Goal: Task Accomplishment & Management: Complete application form

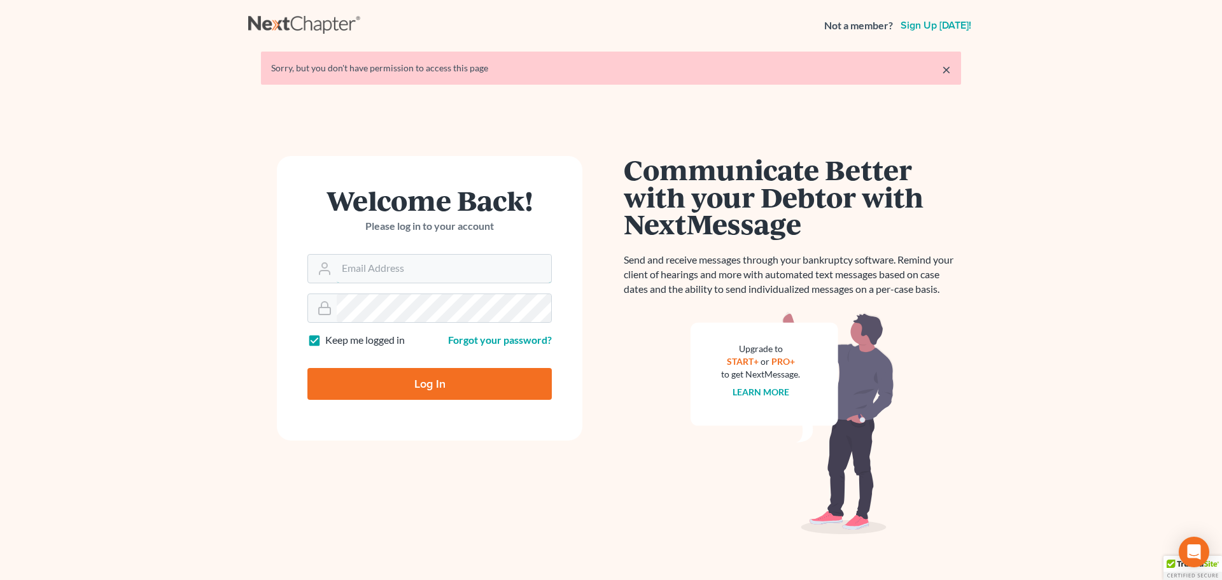
type input "[PERSON_NAME][EMAIL_ADDRESS][DOMAIN_NAME]"
click at [415, 377] on input "Log In" at bounding box center [429, 384] width 244 height 32
type input "Thinking..."
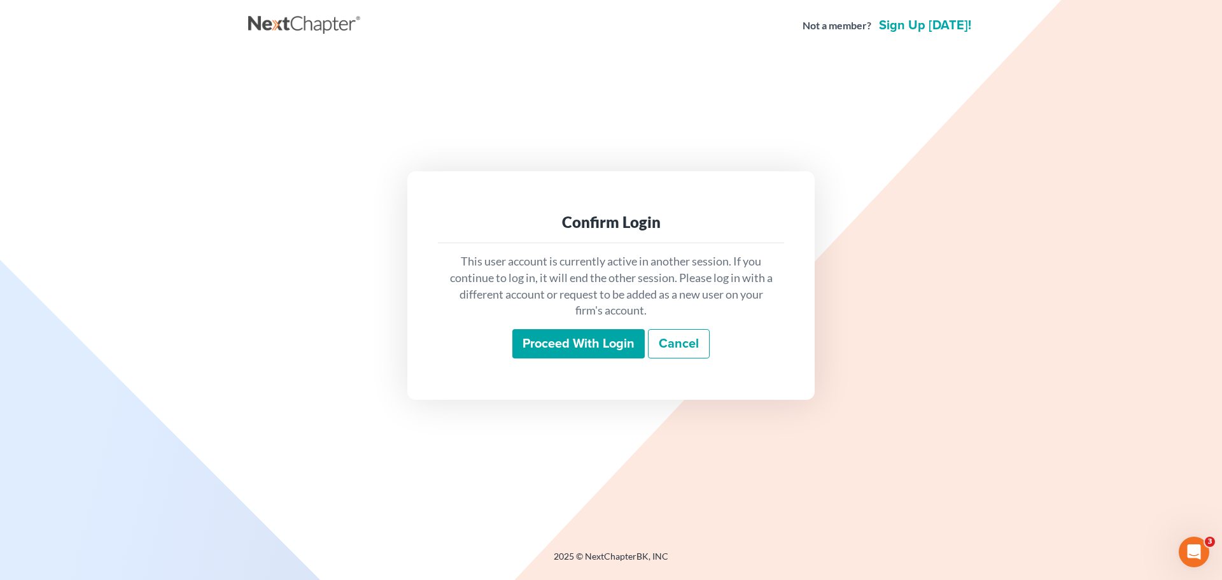
click at [573, 340] on input "Proceed with login" at bounding box center [578, 343] width 132 height 29
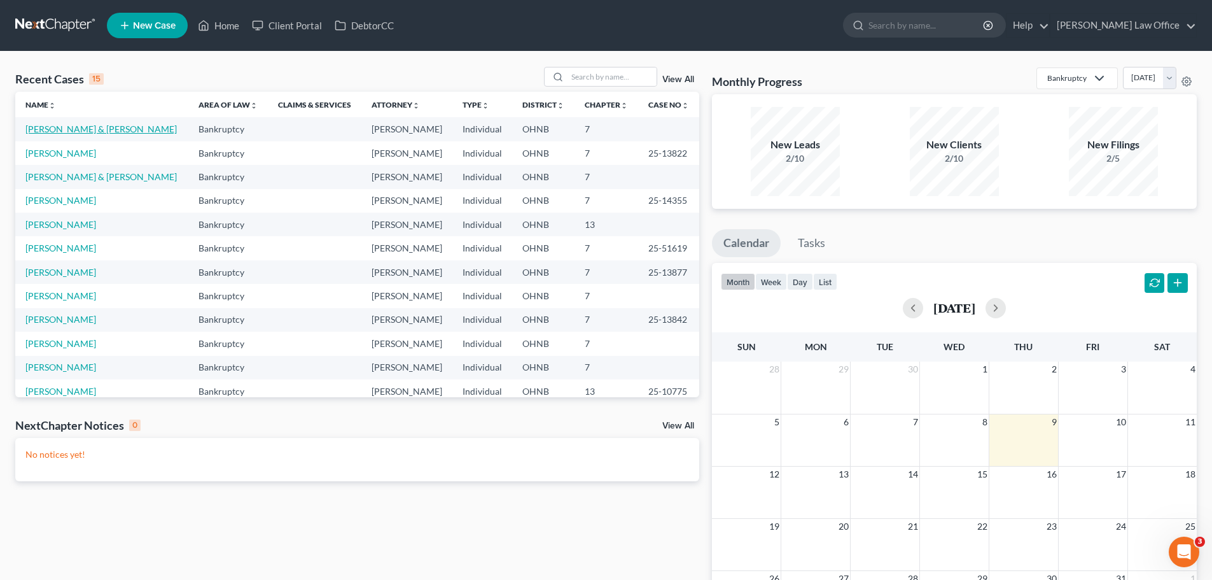
click at [75, 133] on link "[PERSON_NAME] & [PERSON_NAME]" at bounding box center [100, 128] width 151 height 11
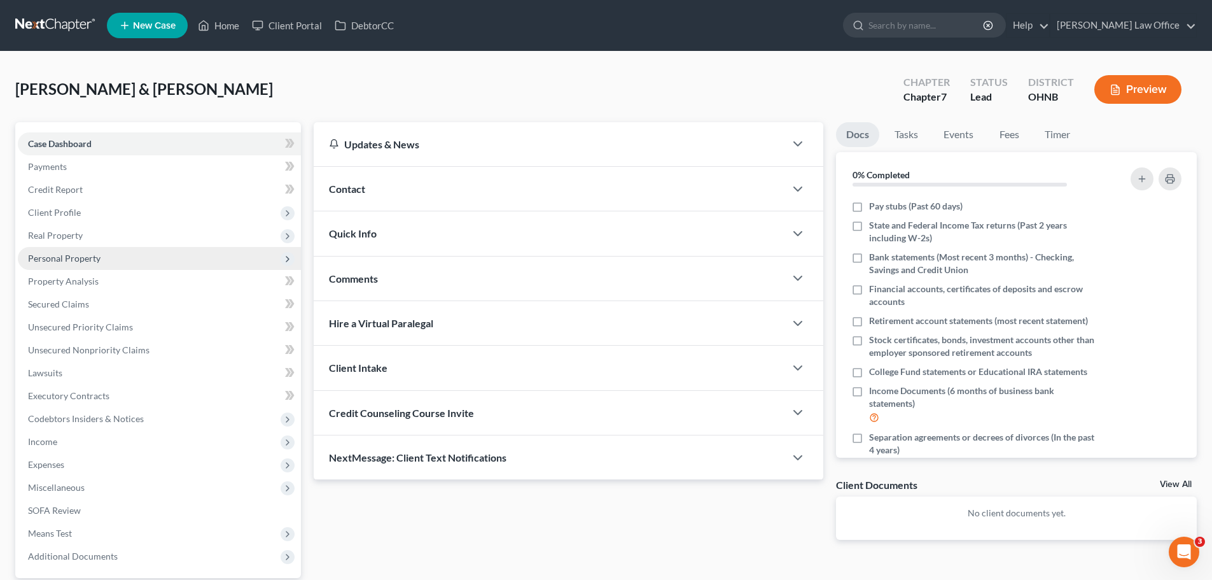
click at [71, 258] on span "Personal Property" at bounding box center [64, 258] width 73 height 11
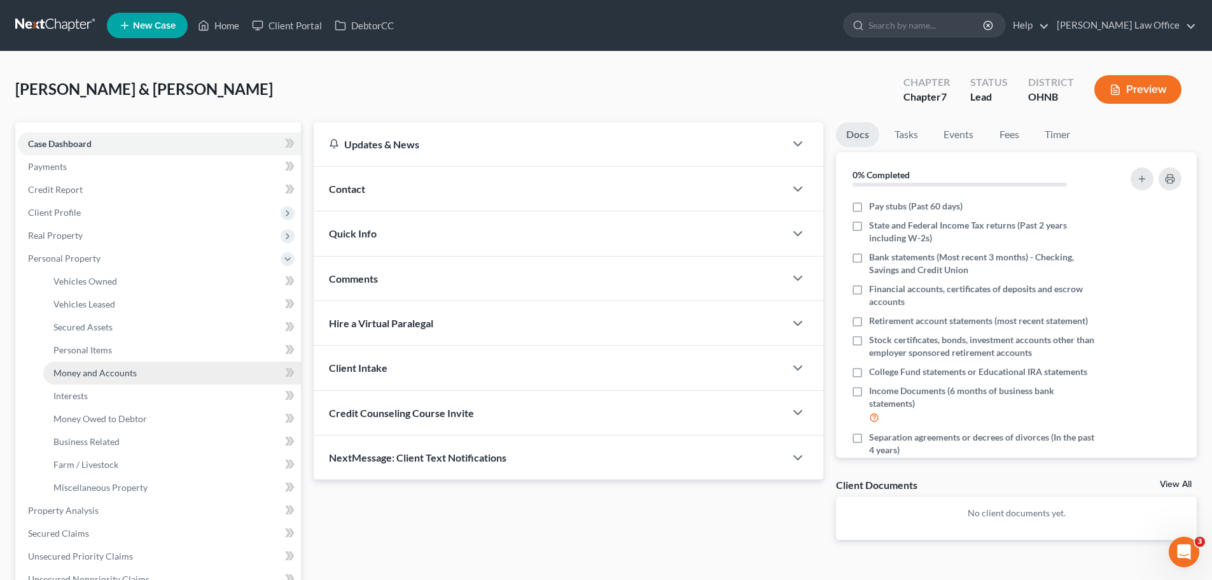
click at [95, 372] on span "Money and Accounts" at bounding box center [94, 372] width 83 height 11
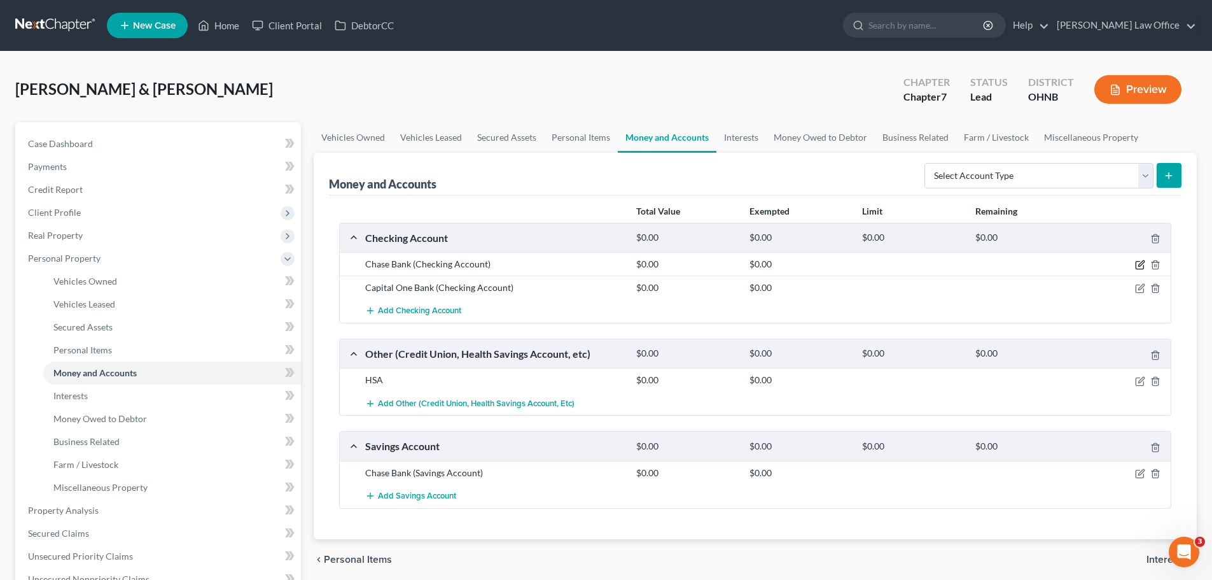
click at [1135, 267] on div at bounding box center [1127, 264] width 90 height 13
click at [1138, 267] on icon "button" at bounding box center [1141, 264] width 6 height 6
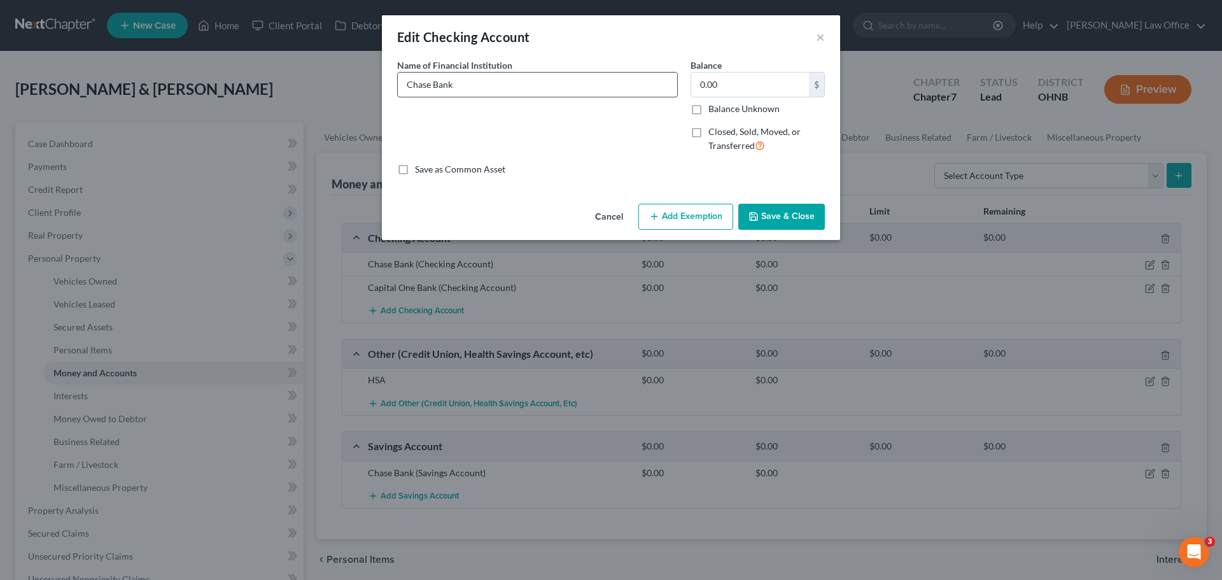
click at [471, 88] on input "Chase Bank" at bounding box center [537, 85] width 279 height 24
type input "Chase Bank xxxxxx2596"
drag, startPoint x: 799, startPoint y: 218, endPoint x: 792, endPoint y: 211, distance: 9.9
click at [799, 218] on button "Save & Close" at bounding box center [781, 217] width 87 height 27
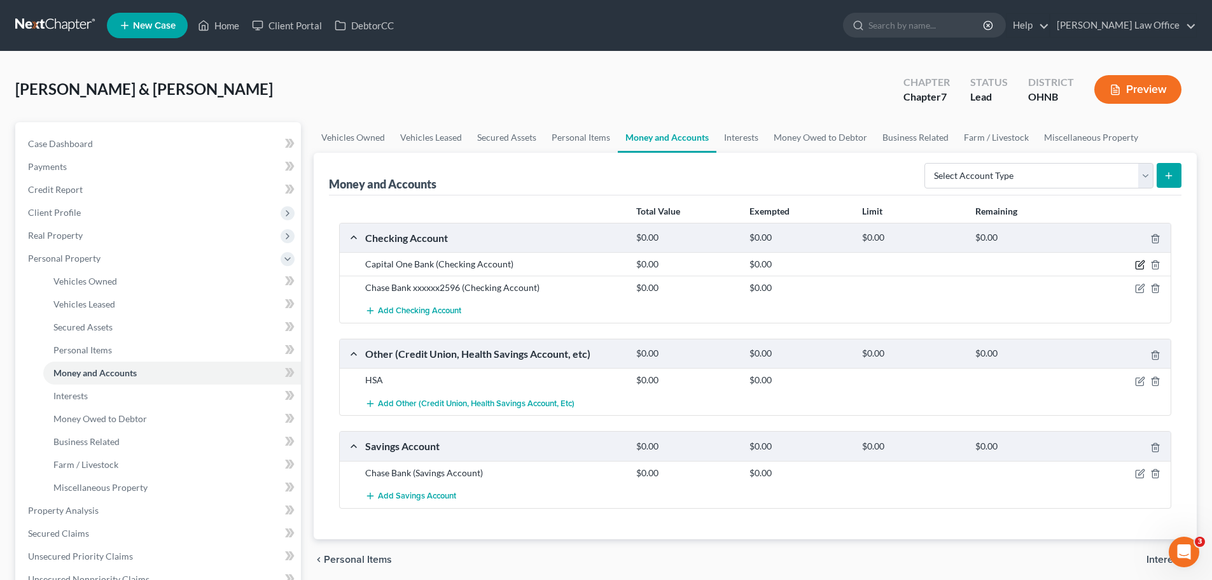
click at [1143, 265] on icon "button" at bounding box center [1140, 265] width 10 height 10
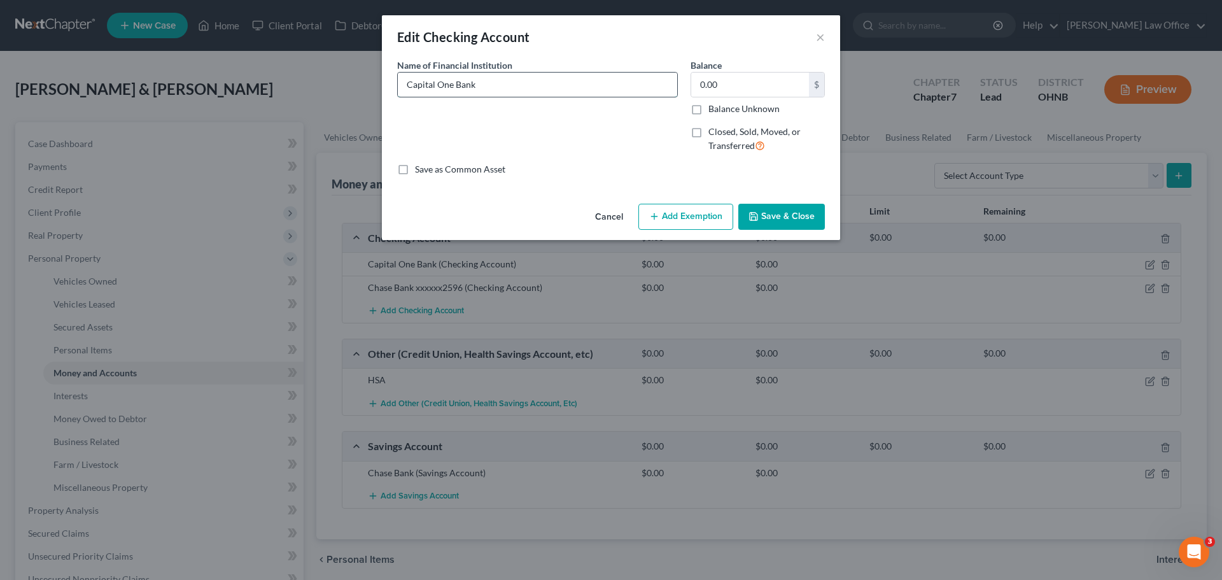
click at [503, 88] on input "Capital One Bank" at bounding box center [537, 85] width 279 height 24
type input "Capital One Bank xxxxxx9802"
click at [767, 223] on button "Save & Close" at bounding box center [781, 217] width 87 height 27
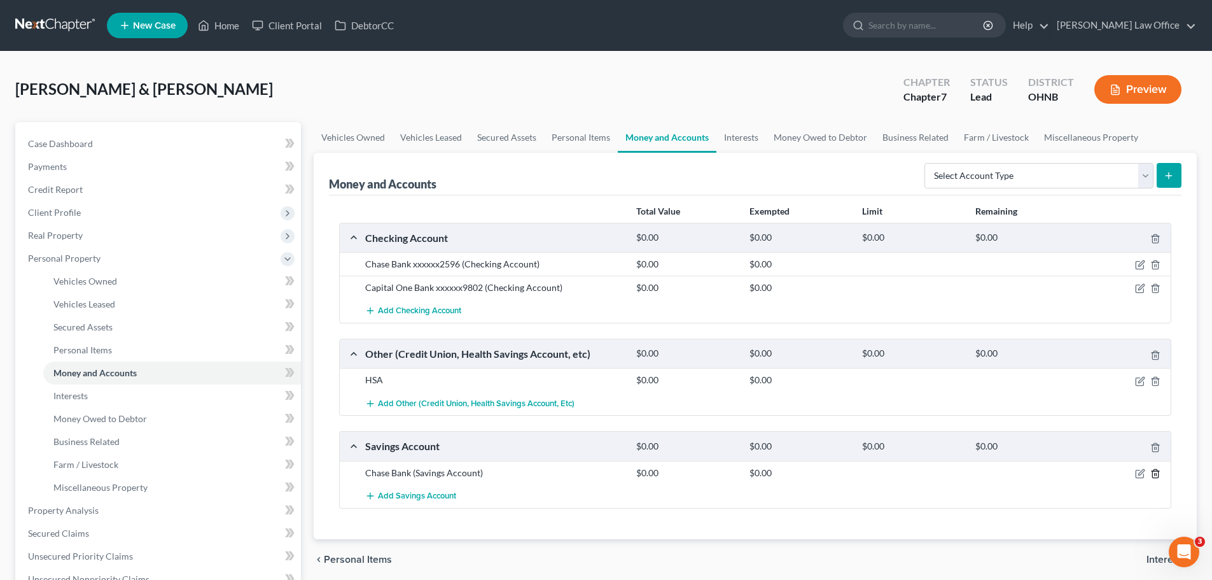
click at [1156, 477] on icon "button" at bounding box center [1155, 473] width 10 height 10
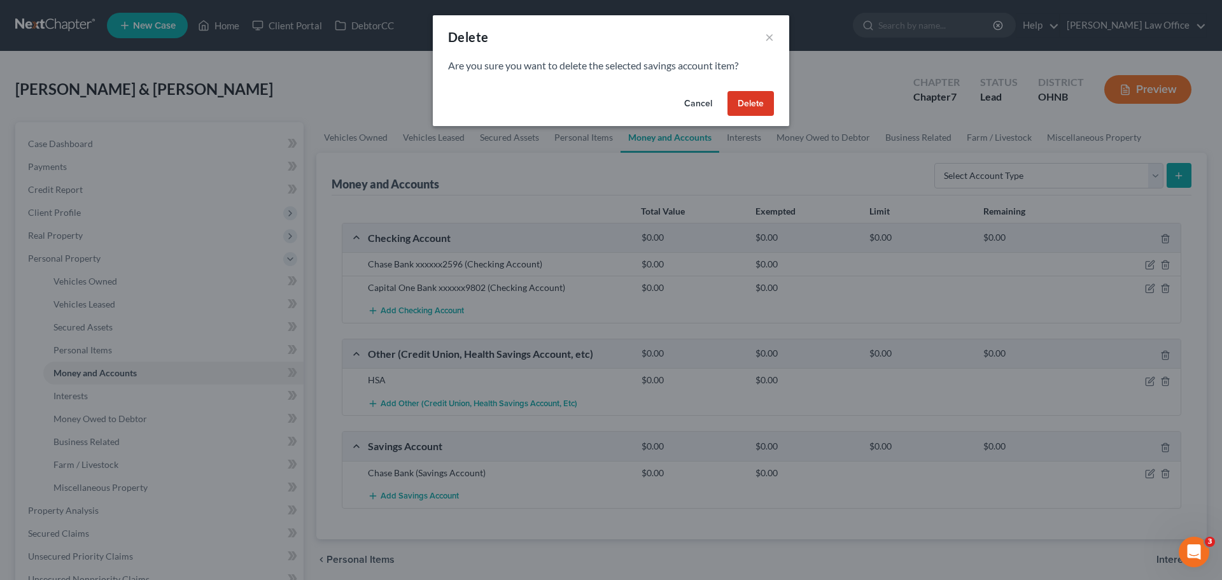
click at [754, 111] on button "Delete" at bounding box center [750, 103] width 46 height 25
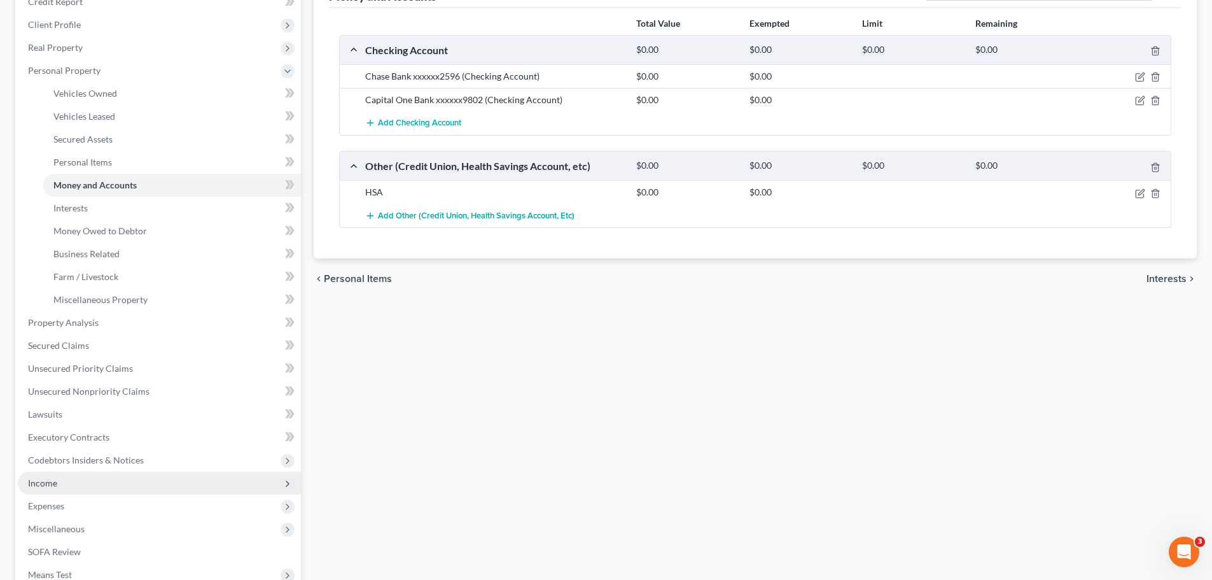
scroll to position [191, 0]
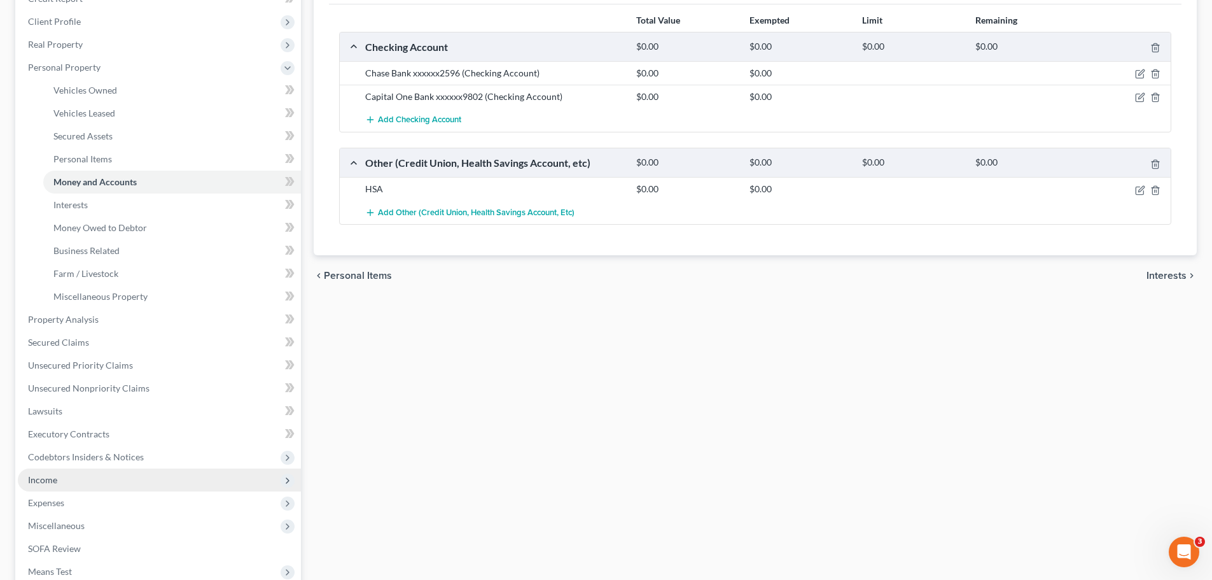
click at [90, 480] on span "Income" at bounding box center [159, 479] width 283 height 23
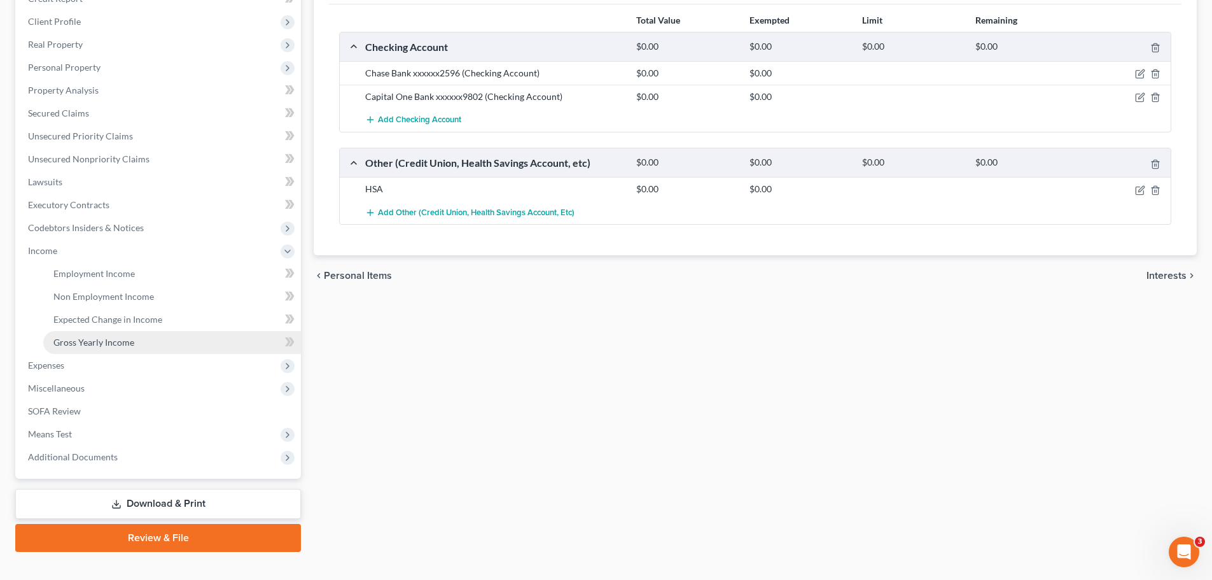
click at [120, 346] on span "Gross Yearly Income" at bounding box center [93, 342] width 81 height 11
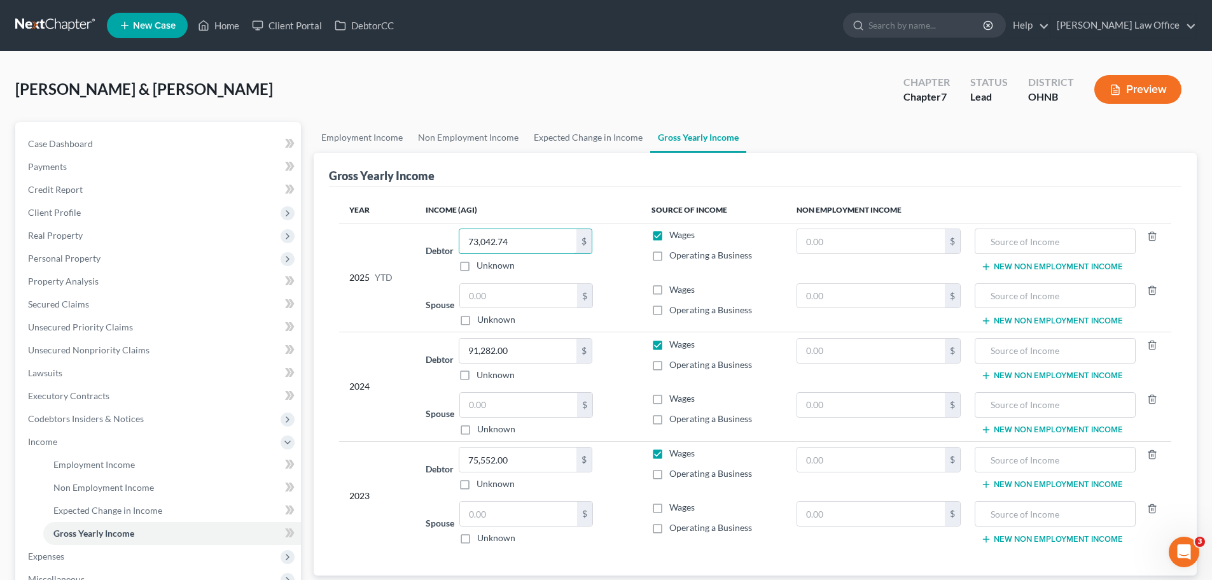
type input "73,042.74"
click at [520, 164] on div "Gross Yearly Income" at bounding box center [755, 170] width 853 height 34
click at [111, 468] on span "Employment Income" at bounding box center [93, 464] width 81 height 11
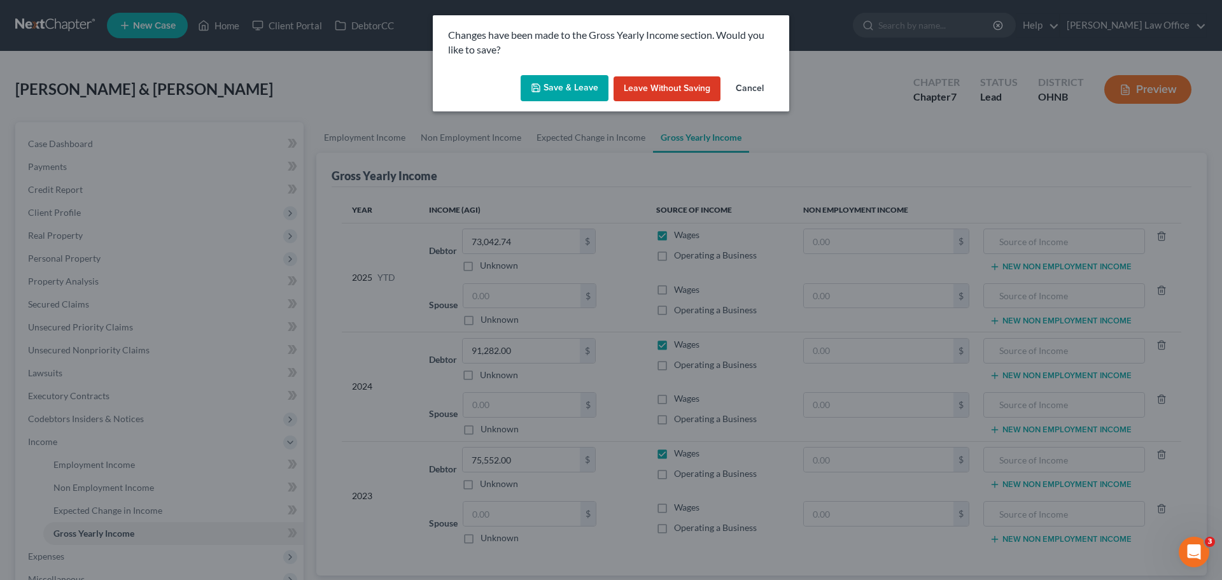
click at [587, 87] on button "Save & Leave" at bounding box center [565, 88] width 88 height 27
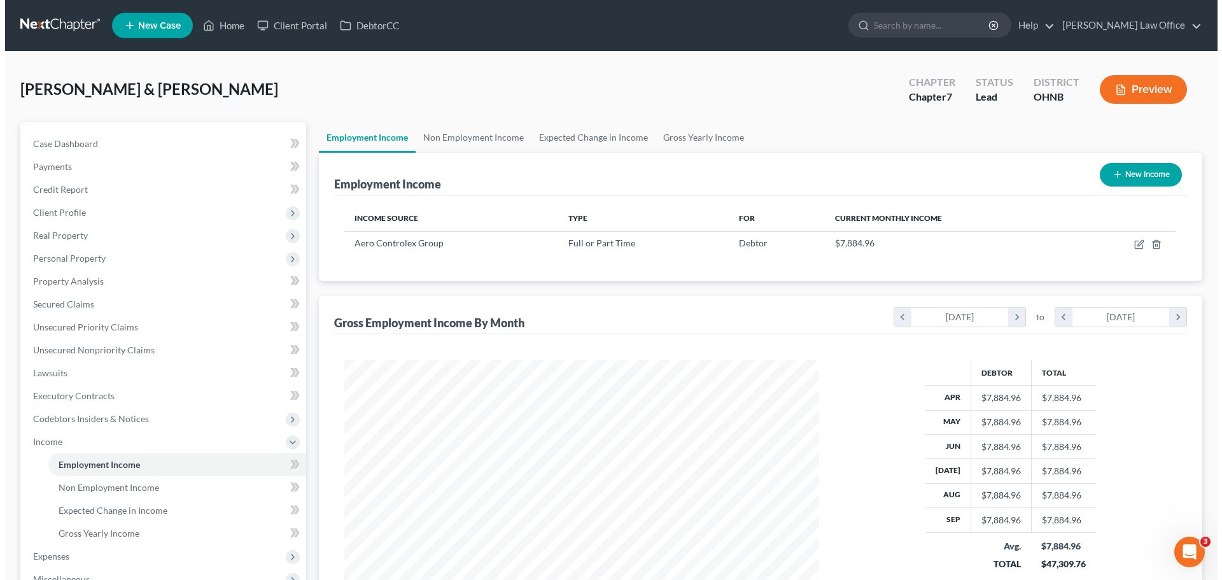
scroll to position [237, 500]
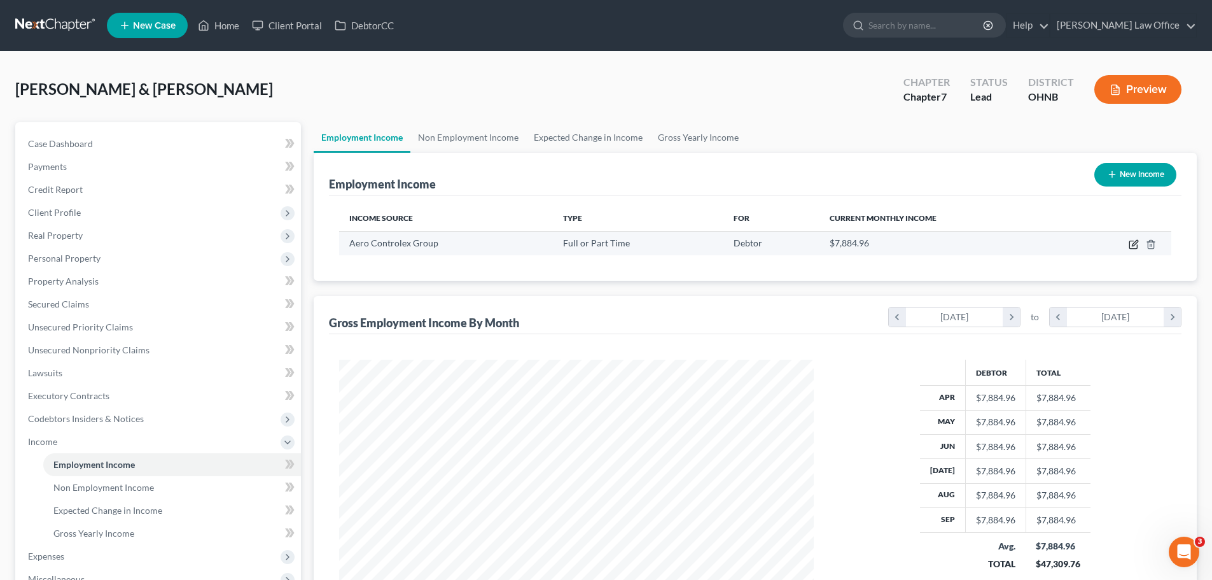
click at [1132, 246] on icon "button" at bounding box center [1134, 244] width 10 height 10
select select "0"
select select "36"
select select "0"
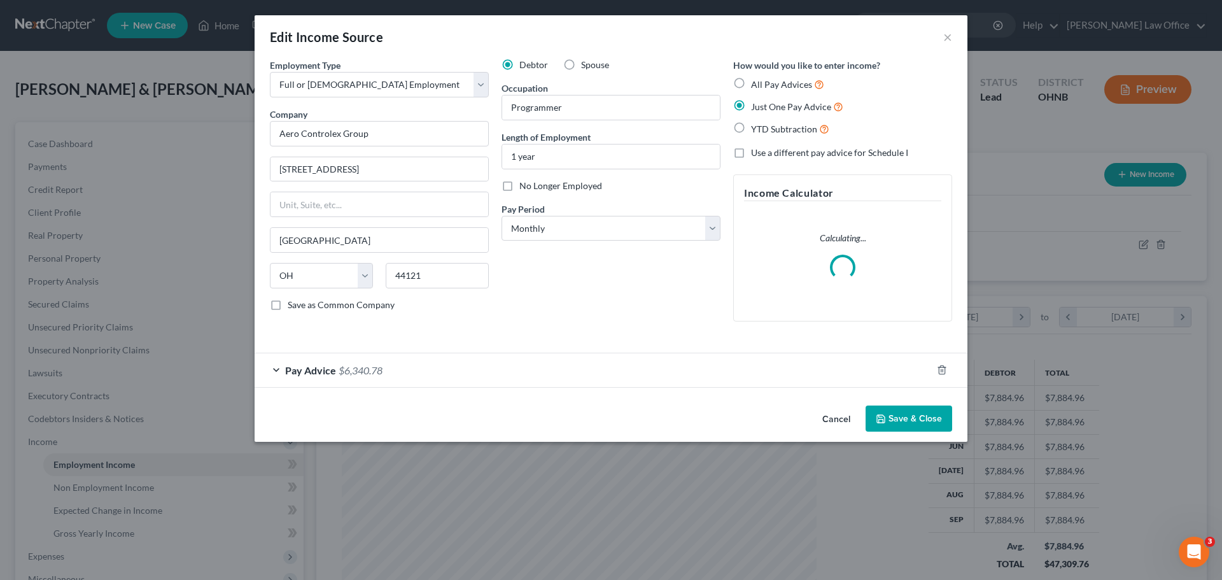
scroll to position [239, 505]
click at [405, 374] on div "Pay Advice $6,340.78" at bounding box center [593, 370] width 677 height 34
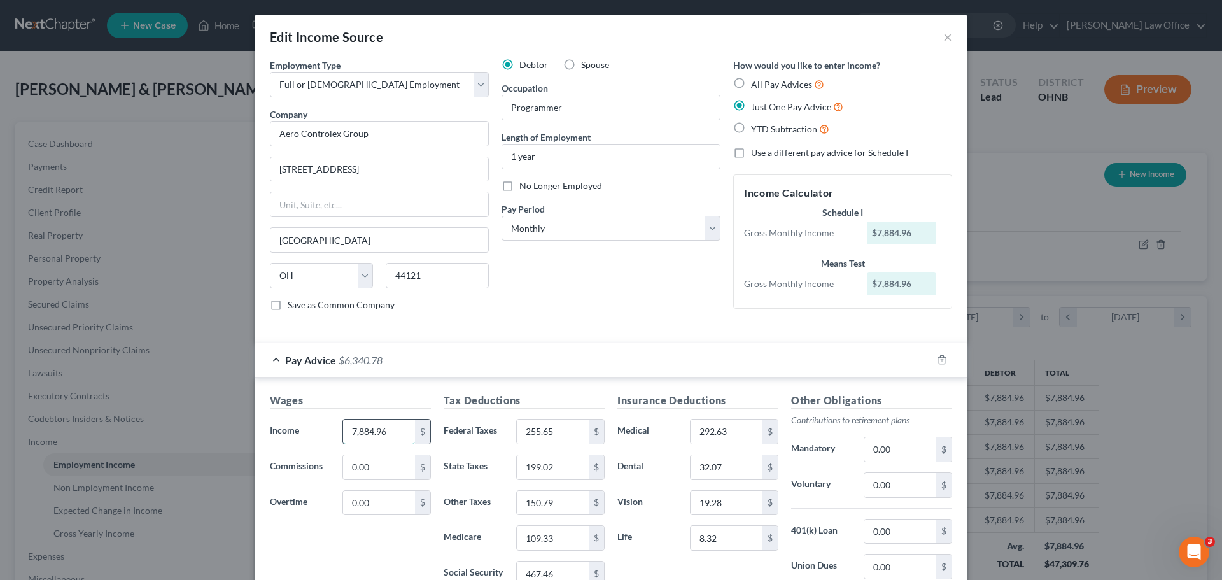
click at [383, 435] on input "7,884.96" at bounding box center [379, 431] width 72 height 24
type input "7,912.96"
click at [556, 428] on input "255.65" at bounding box center [553, 431] width 72 height 24
type input "250.38"
click at [561, 465] on input "199.02" at bounding box center [553, 467] width 72 height 24
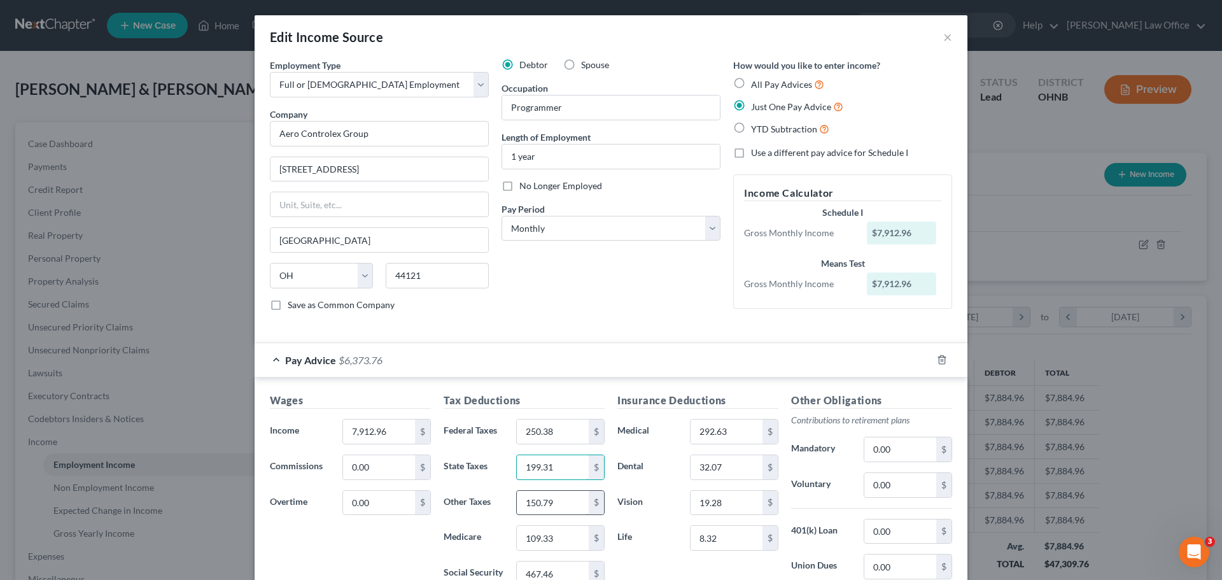
type input "199.31"
click at [558, 498] on input "150.79" at bounding box center [553, 503] width 72 height 24
type input "151.27"
click at [552, 537] on input "109.33" at bounding box center [553, 538] width 72 height 24
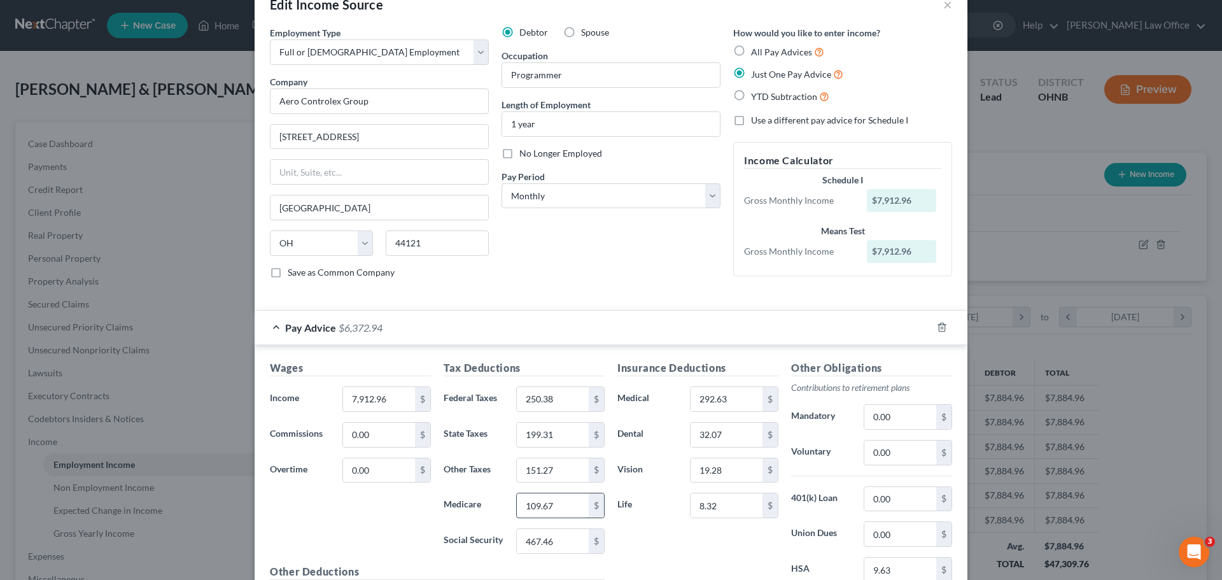
scroll to position [127, 0]
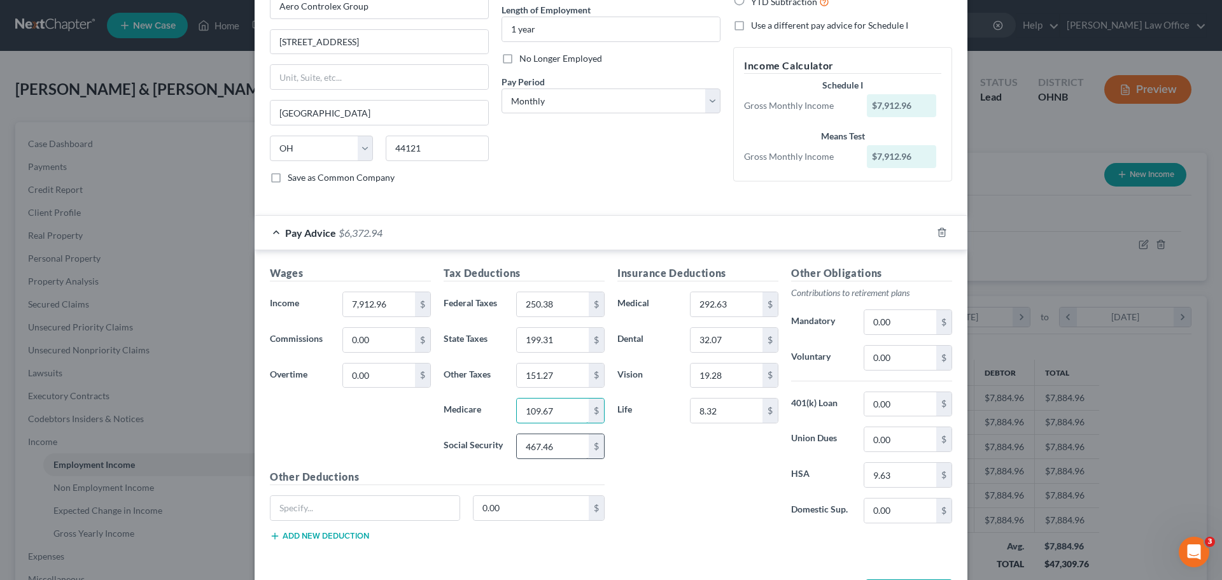
type input "109.67"
click at [554, 435] on input "467.46" at bounding box center [553, 446] width 72 height 24
type input "468.93"
click at [731, 308] on input "292.63" at bounding box center [726, 304] width 72 height 24
type input "296.28"
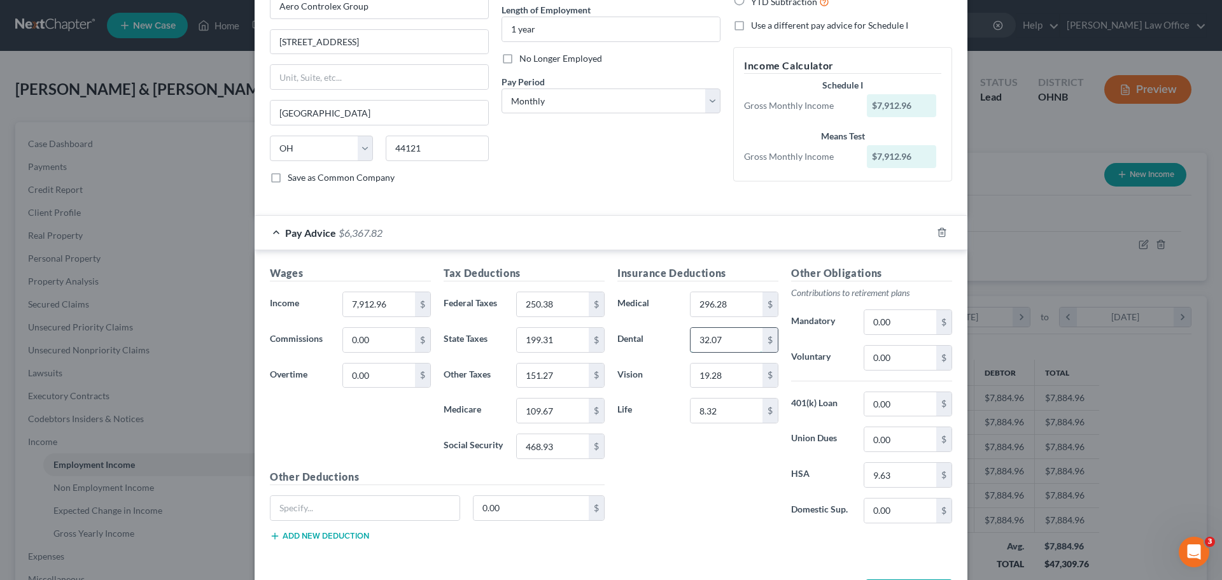
click at [732, 340] on input "32.07" at bounding box center [726, 340] width 72 height 24
type input "32.47"
click at [725, 368] on input "19.28" at bounding box center [726, 375] width 72 height 24
type input "19.52"
click at [731, 412] on input "8.32" at bounding box center [726, 410] width 72 height 24
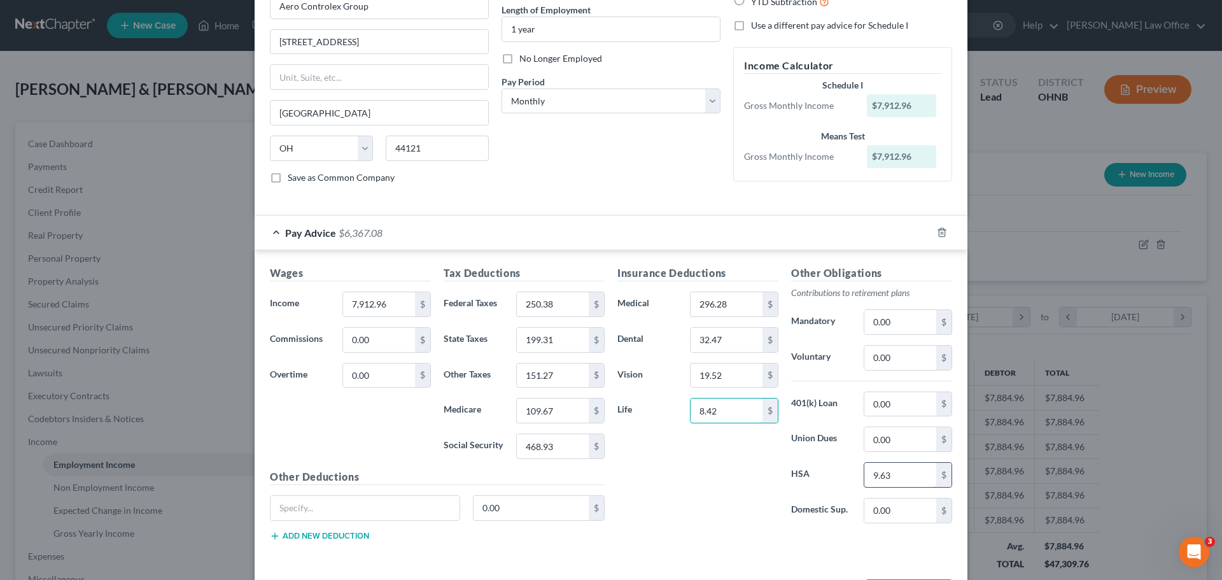
type input "8.42"
click at [898, 479] on input "9.63" at bounding box center [900, 475] width 72 height 24
type input "9.75"
click at [716, 482] on div "Insurance Deductions Medical 296.28 $ Dental 32.47 $ Vision 19.52 $ Life 8.42 $" at bounding box center [698, 399] width 174 height 268
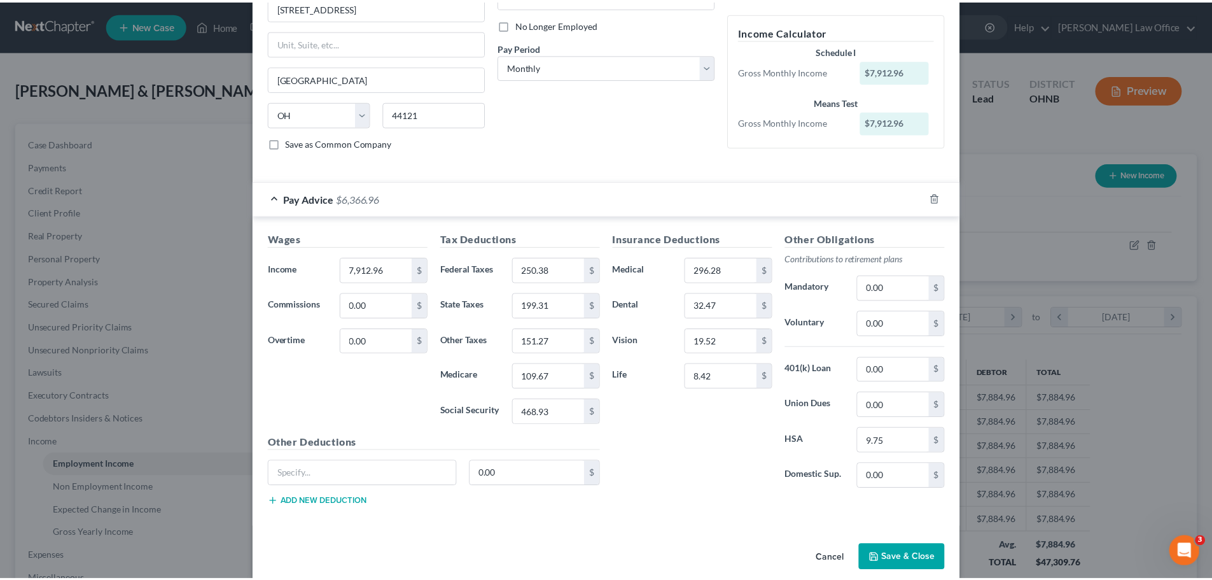
scroll to position [178, 0]
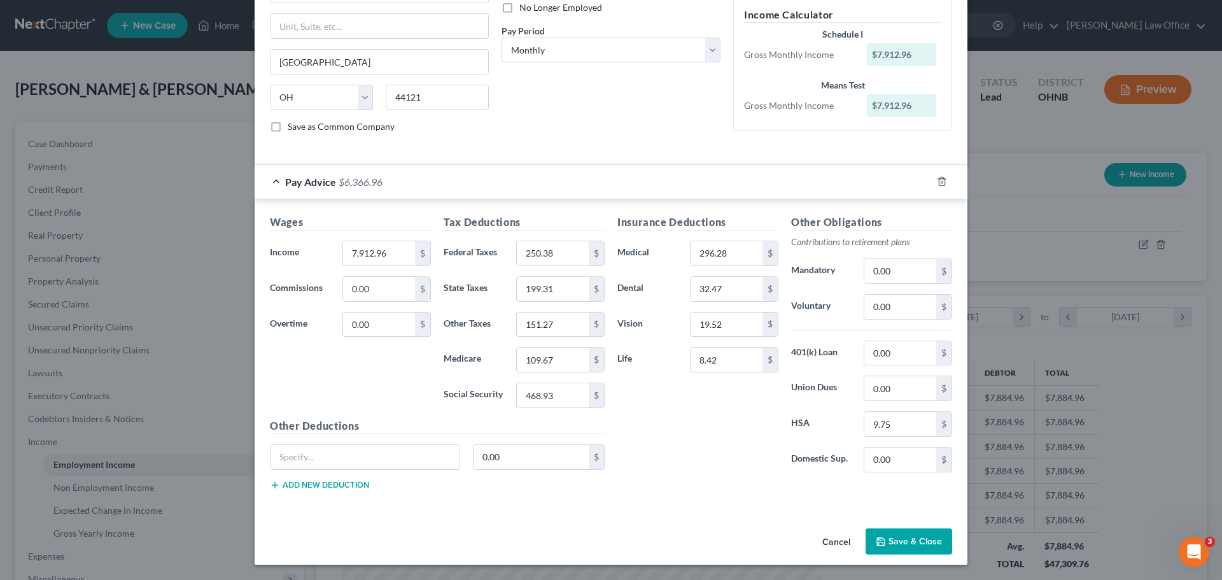
click at [891, 542] on button "Save & Close" at bounding box center [908, 541] width 87 height 27
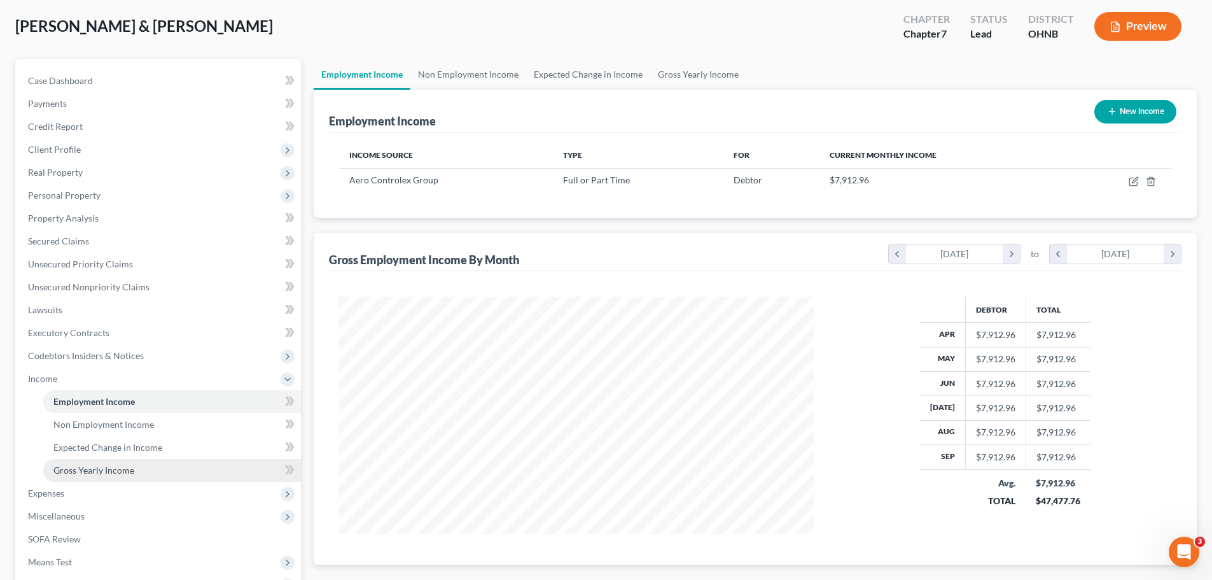
scroll to position [64, 0]
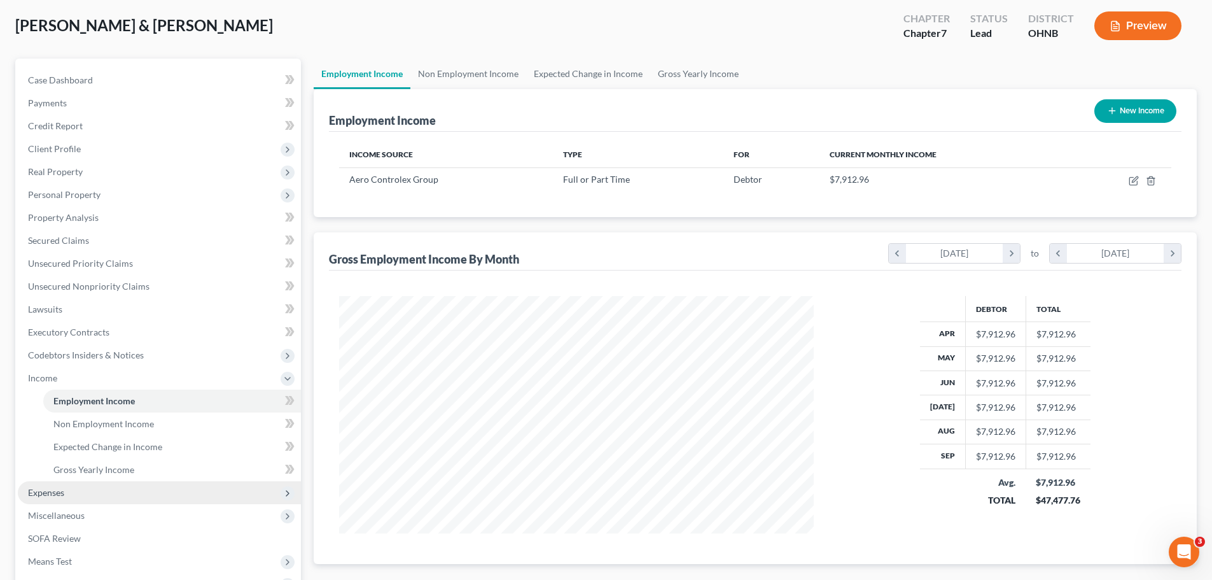
drag, startPoint x: 113, startPoint y: 484, endPoint x: 111, endPoint y: 493, distance: 9.0
click at [113, 485] on span "Expenses" at bounding box center [159, 492] width 283 height 23
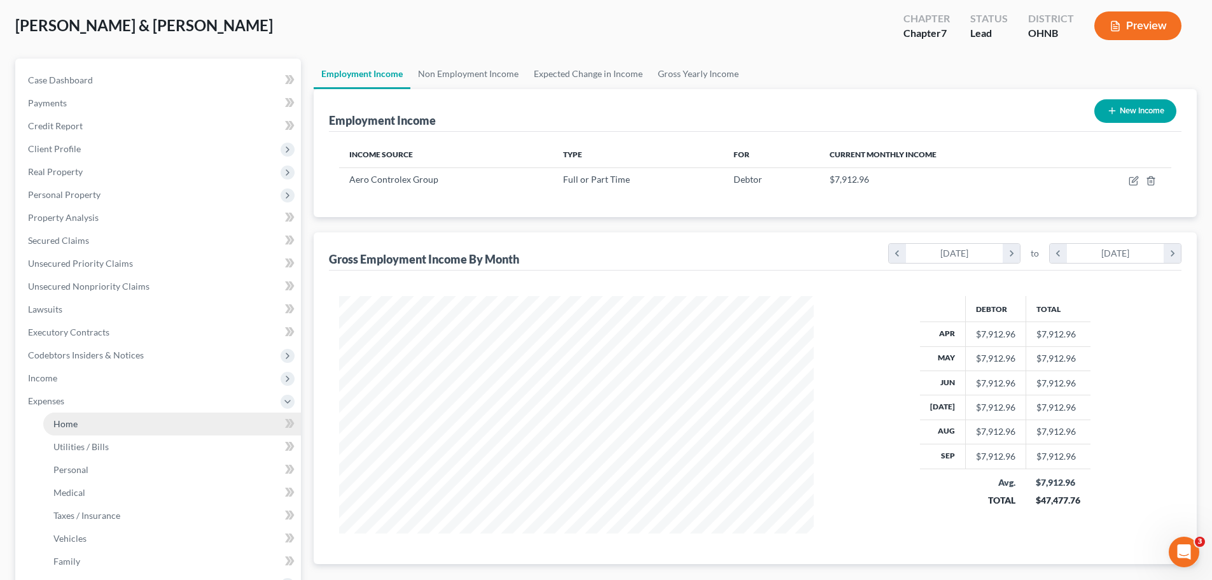
click at [79, 430] on link "Home" at bounding box center [172, 423] width 258 height 23
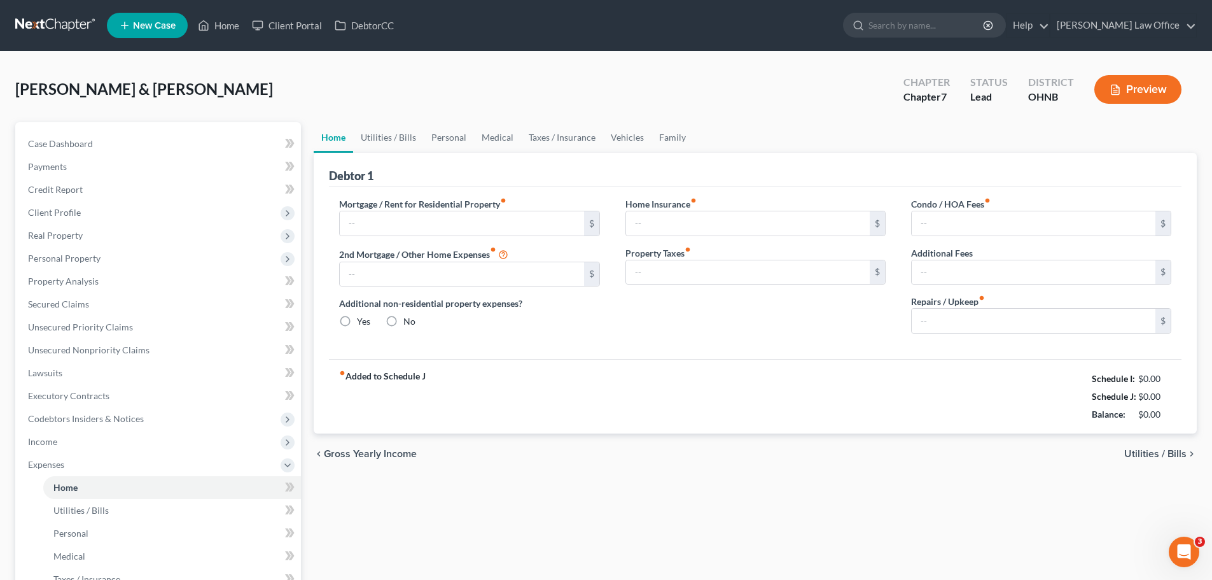
type input "839.11"
type input "0.00"
radio input "true"
type input "0.00"
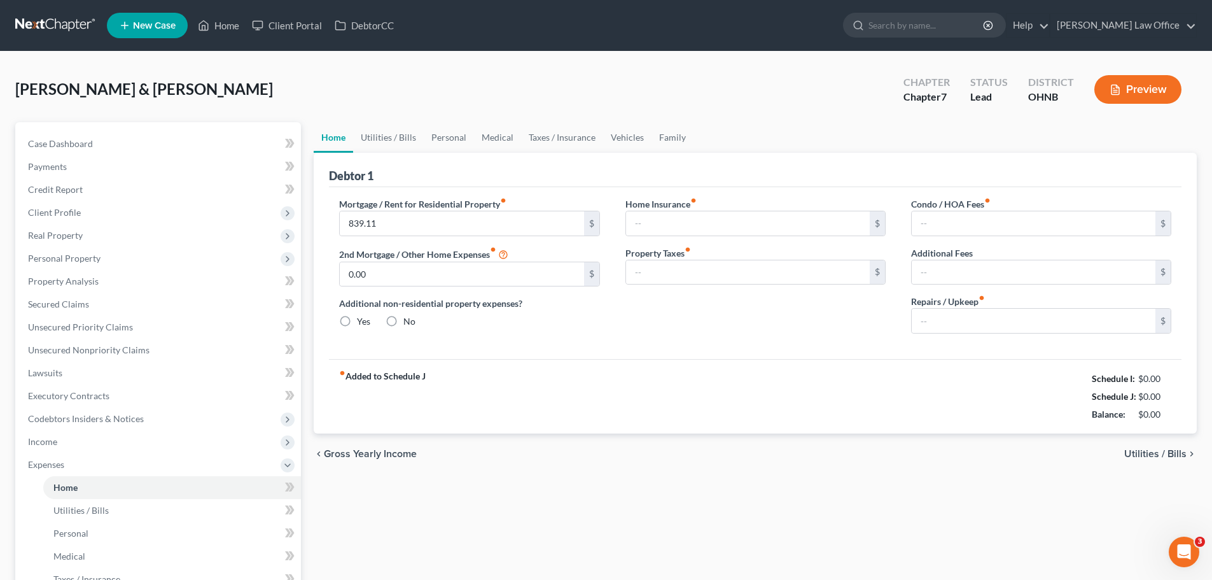
type input "0.00"
type input "150.00"
click at [73, 257] on span "Personal Property" at bounding box center [64, 258] width 73 height 11
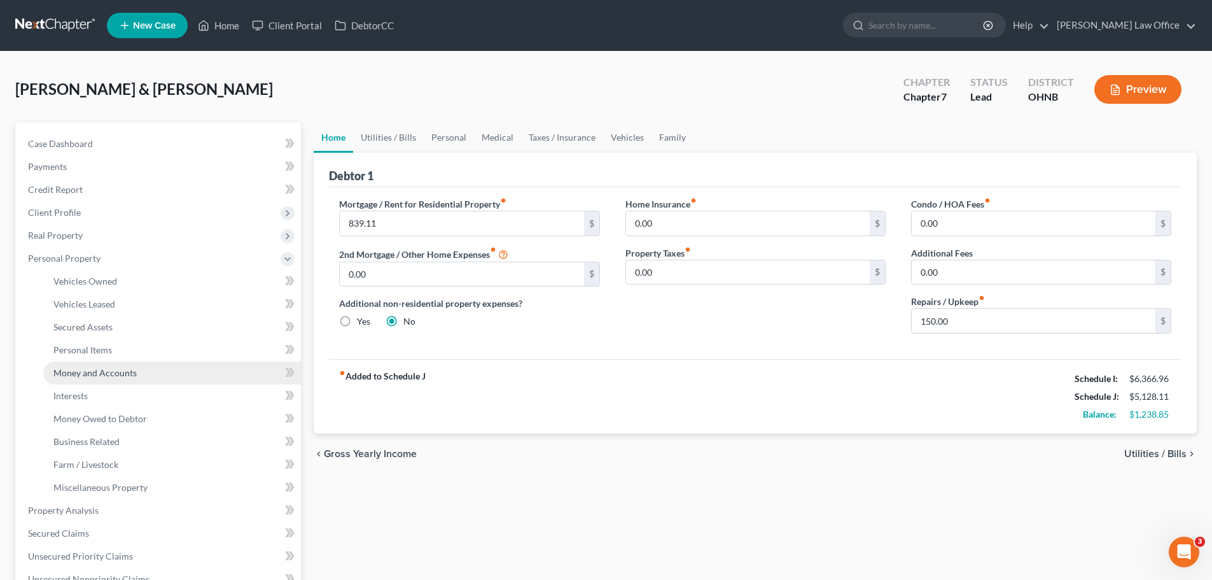
click at [101, 376] on span "Money and Accounts" at bounding box center [94, 372] width 83 height 11
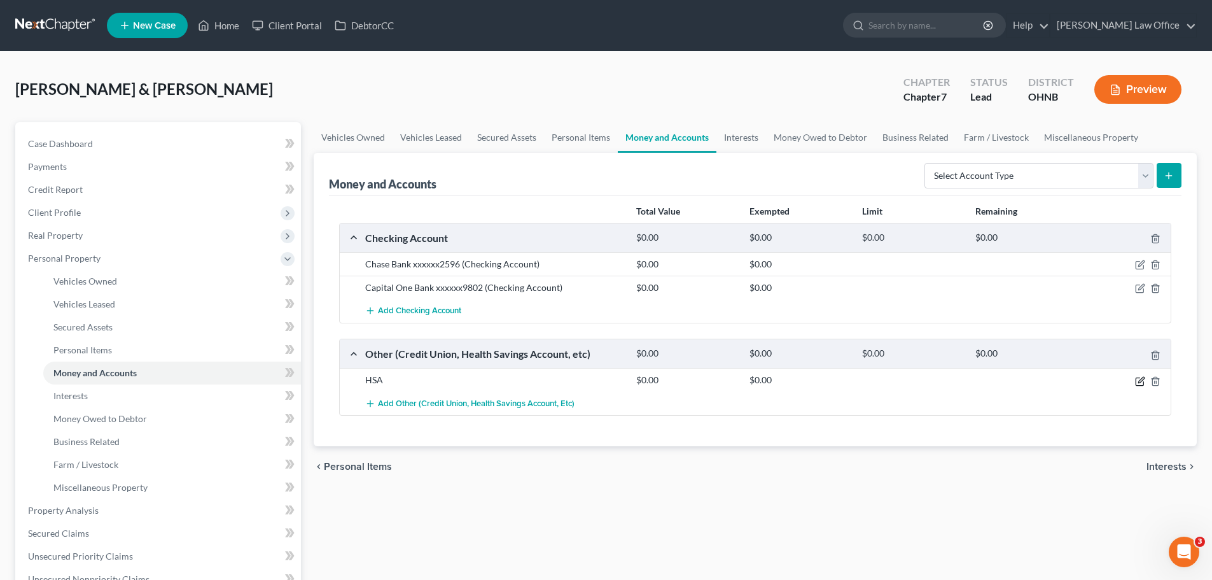
click at [1142, 381] on icon "button" at bounding box center [1140, 381] width 10 height 10
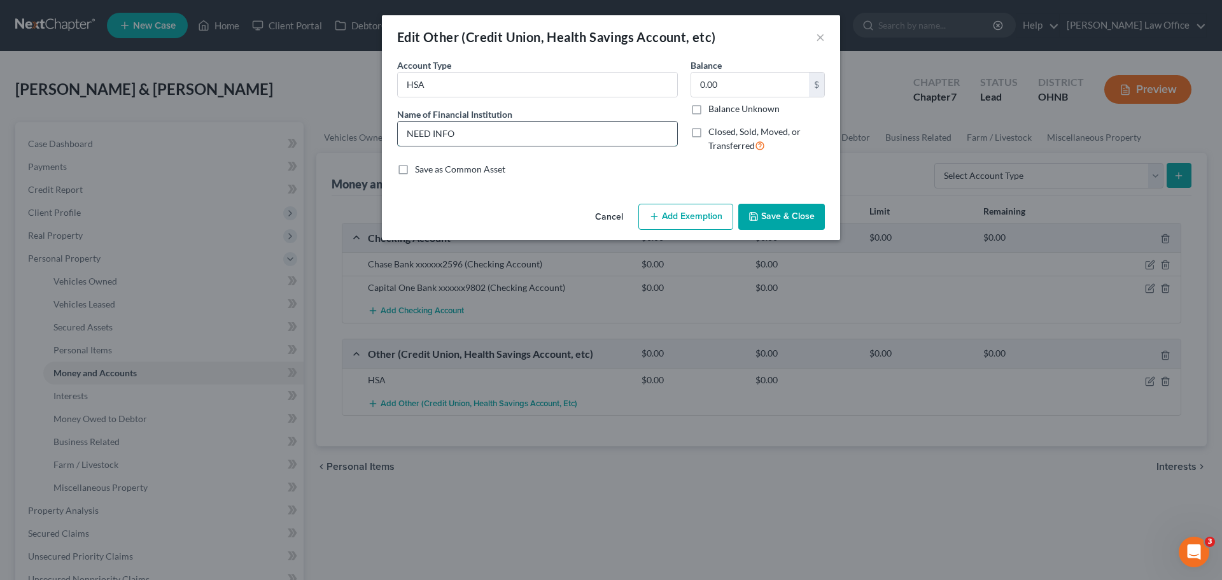
drag, startPoint x: 475, startPoint y: 140, endPoint x: 404, endPoint y: 129, distance: 72.1
click at [404, 129] on input "NEED INFO" at bounding box center [537, 134] width 279 height 24
type input "h"
type input "HSA Bank"
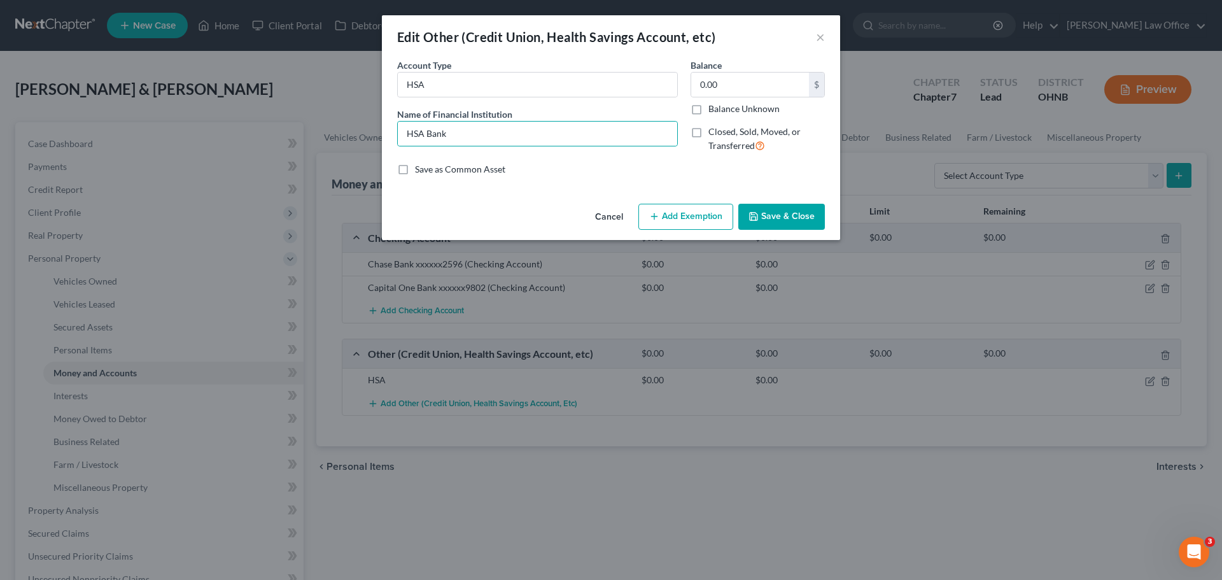
click at [803, 212] on button "Save & Close" at bounding box center [781, 217] width 87 height 27
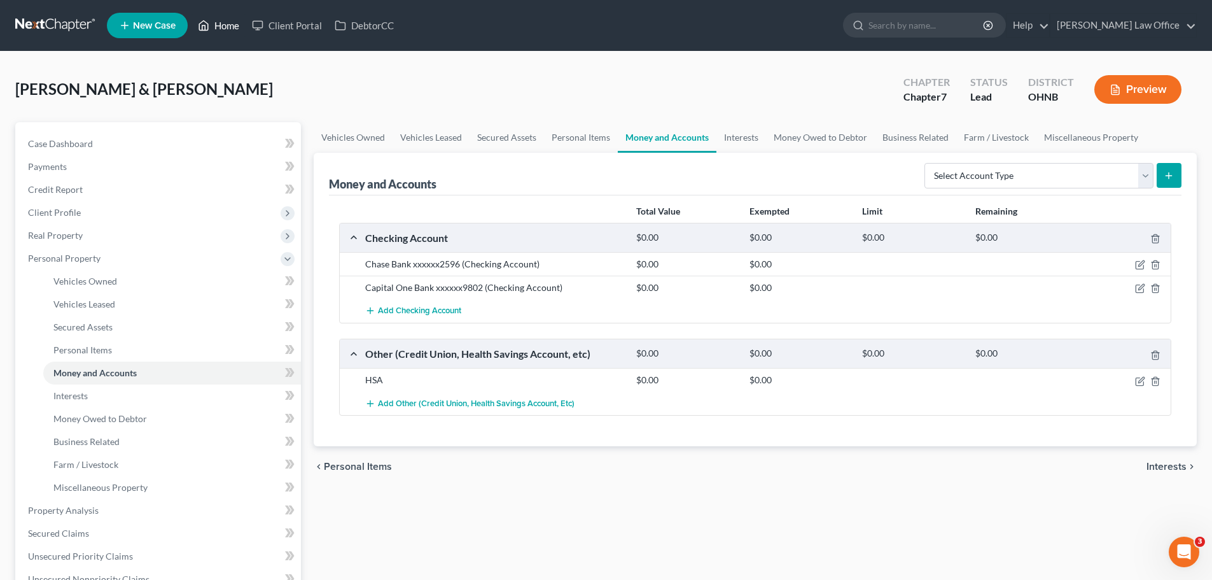
click at [228, 26] on link "Home" at bounding box center [219, 25] width 54 height 23
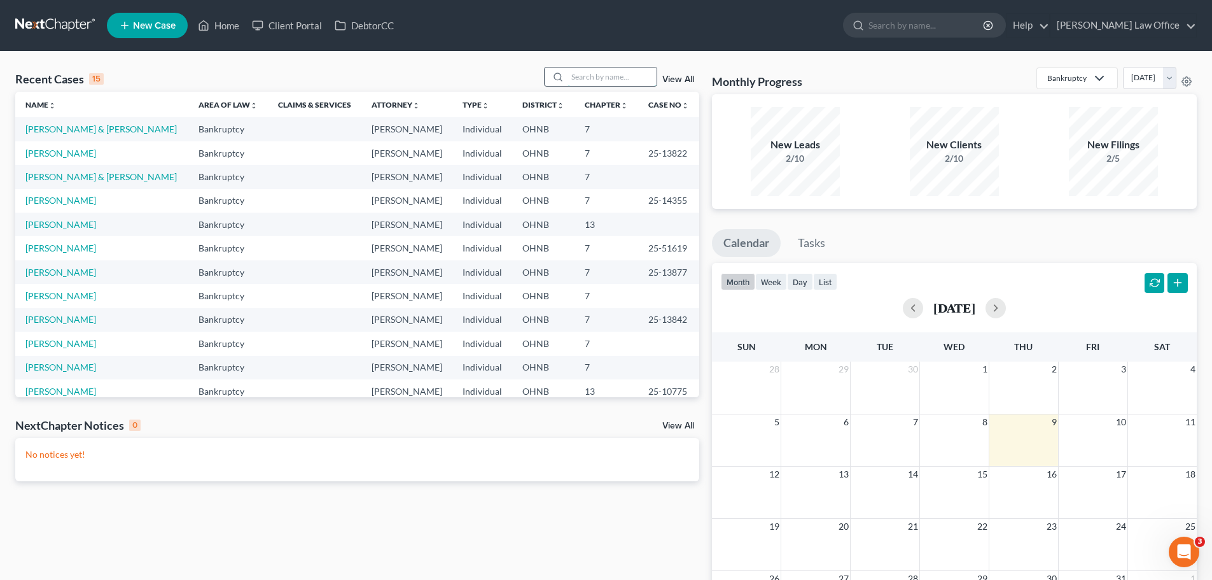
click at [616, 80] on input "search" at bounding box center [612, 76] width 89 height 18
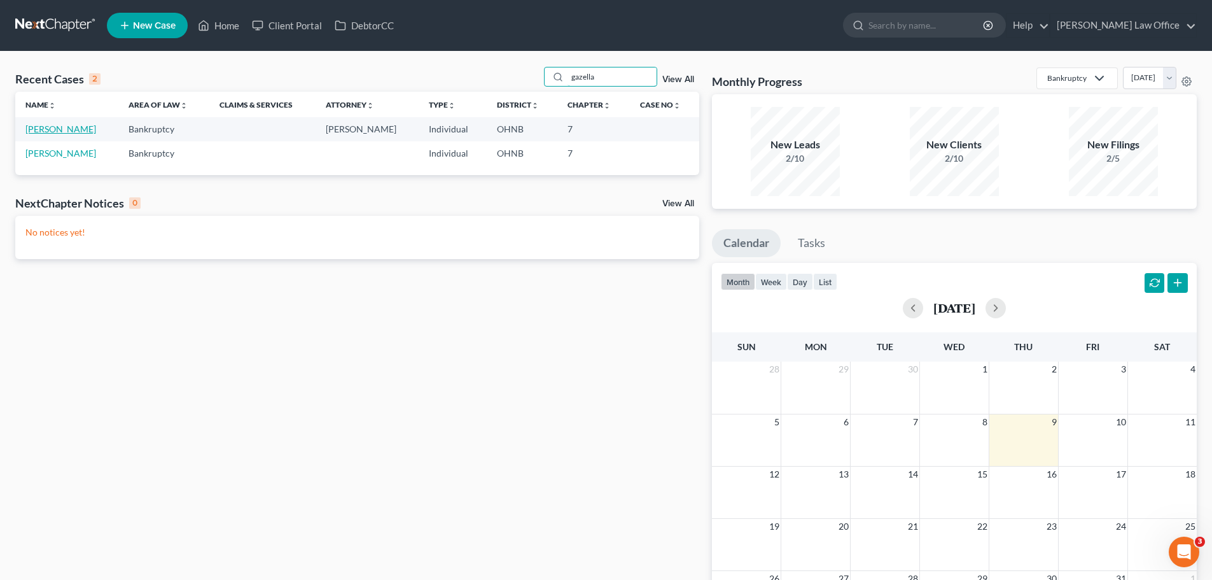
type input "gazella"
click at [80, 132] on link "[PERSON_NAME]" at bounding box center [60, 128] width 71 height 11
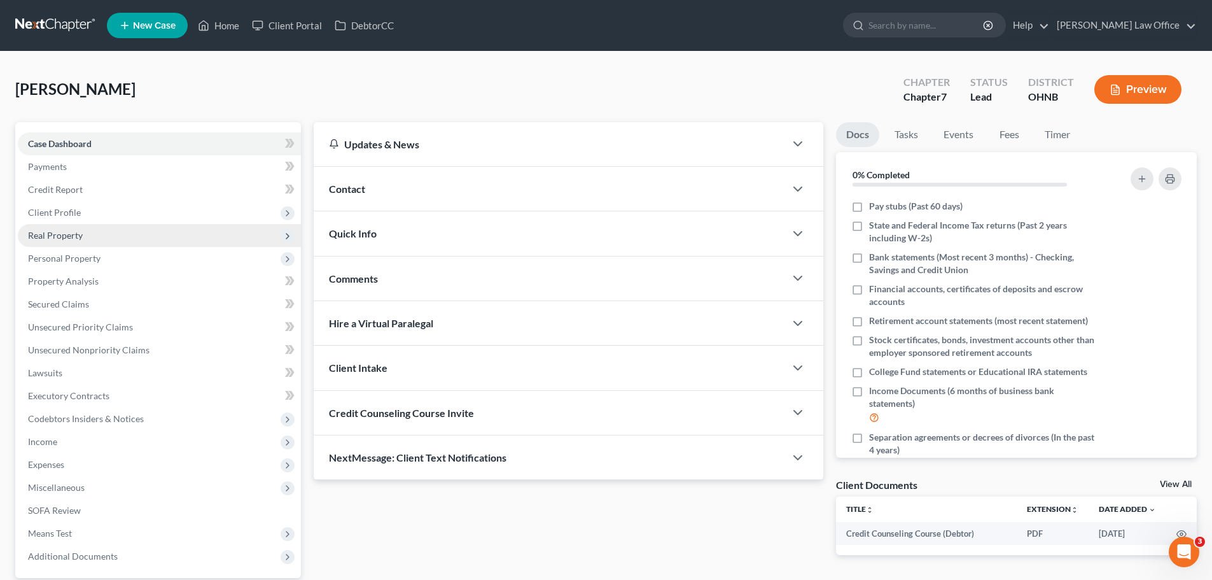
click at [75, 240] on span "Real Property" at bounding box center [55, 235] width 55 height 11
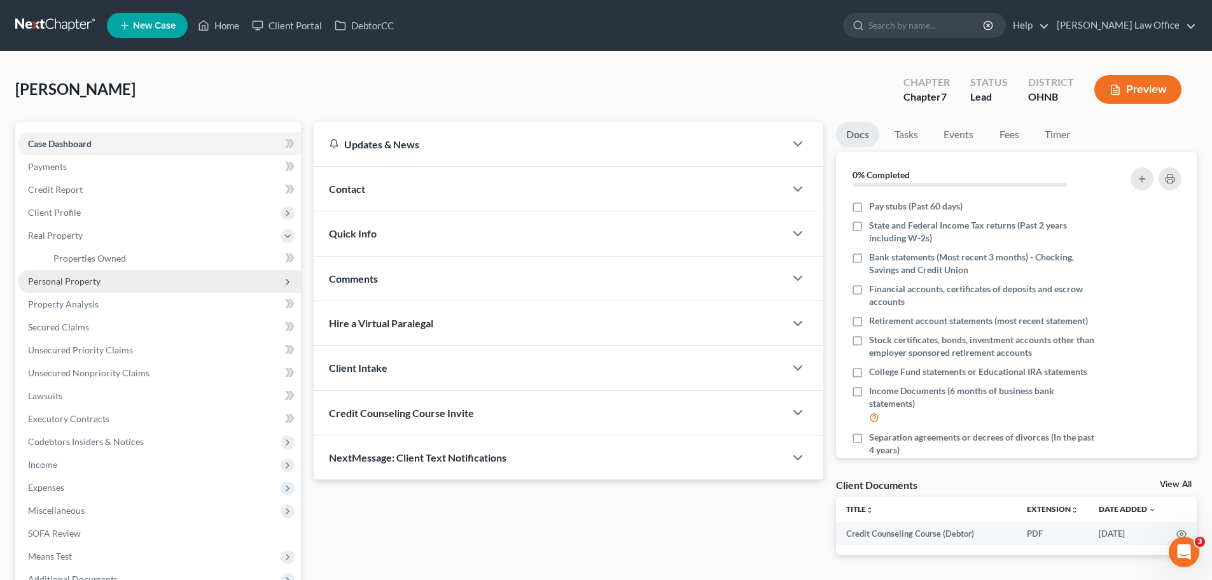
click at [84, 277] on span "Personal Property" at bounding box center [64, 281] width 73 height 11
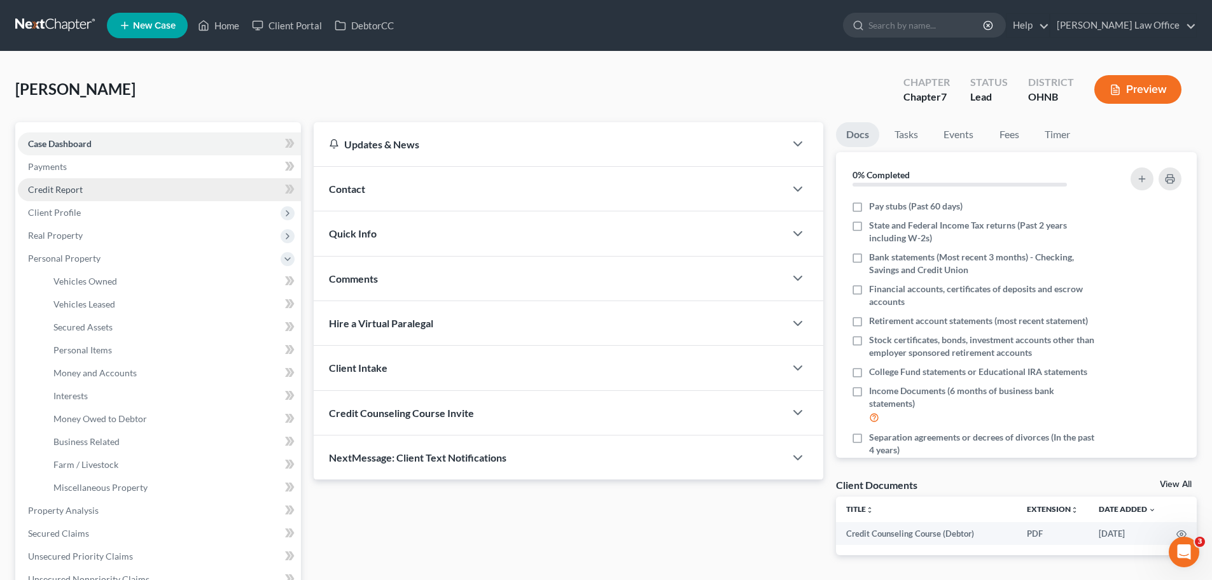
click at [53, 191] on span "Credit Report" at bounding box center [55, 189] width 55 height 11
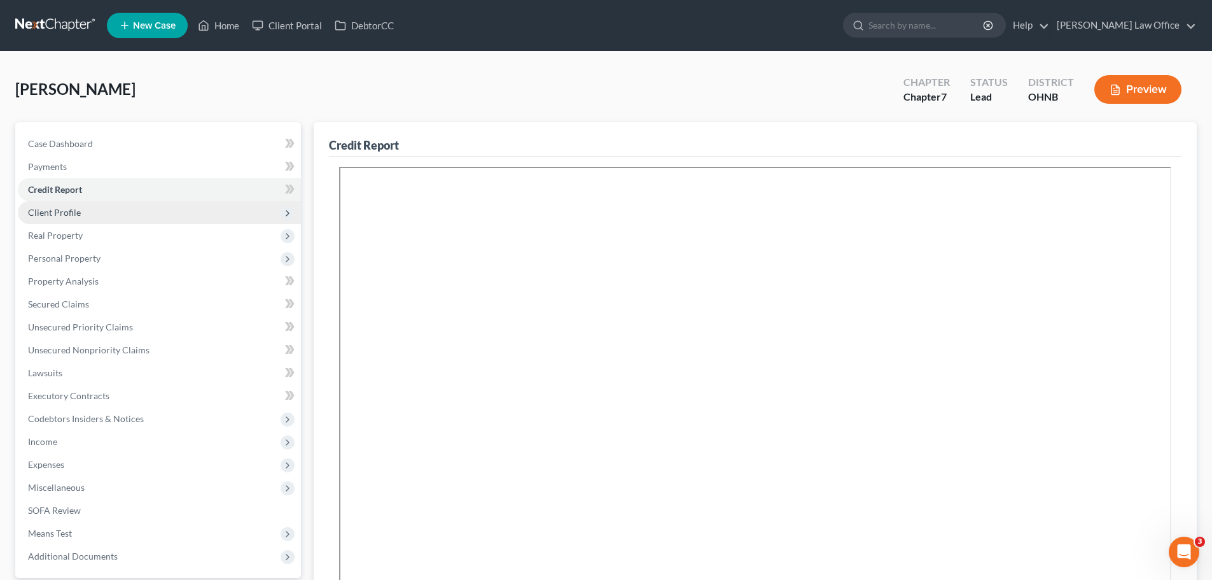
click at [50, 213] on span "Client Profile" at bounding box center [54, 212] width 53 height 11
click at [73, 211] on span "Client Profile" at bounding box center [54, 212] width 53 height 11
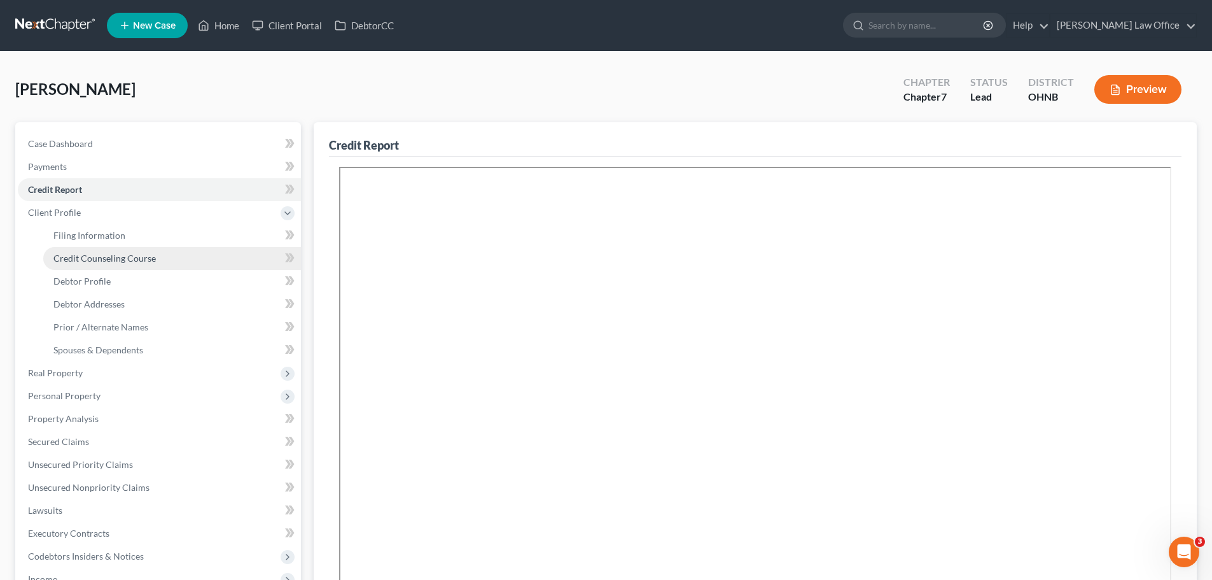
click at [123, 253] on span "Credit Counseling Course" at bounding box center [104, 258] width 102 height 11
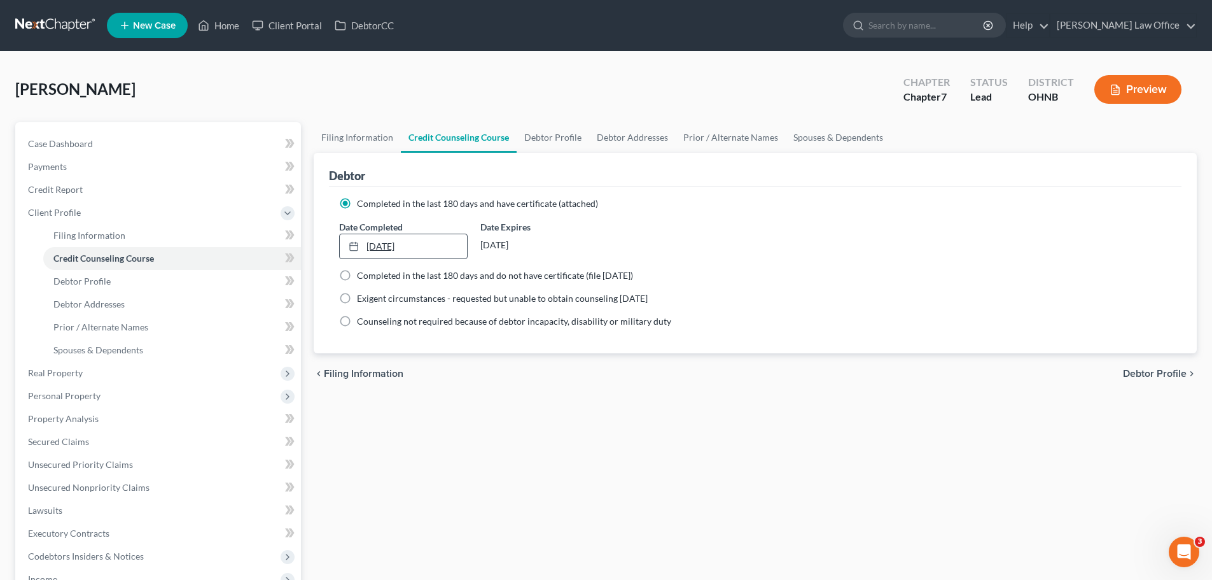
click at [394, 242] on link "[DATE]" at bounding box center [403, 246] width 127 height 24
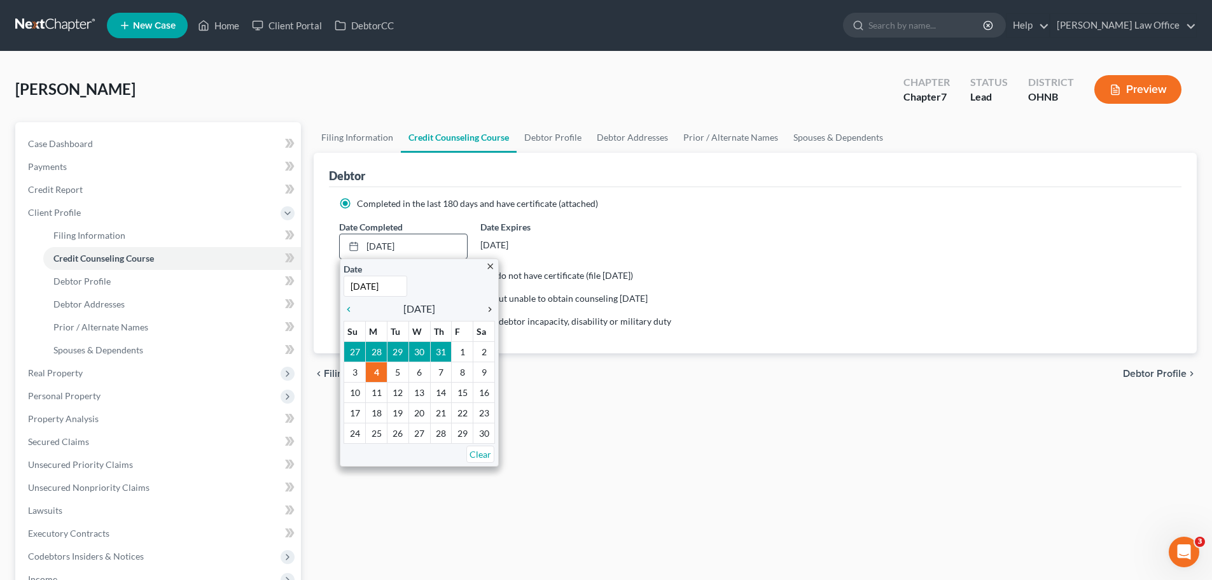
click at [486, 309] on icon "chevron_right" at bounding box center [487, 309] width 17 height 10
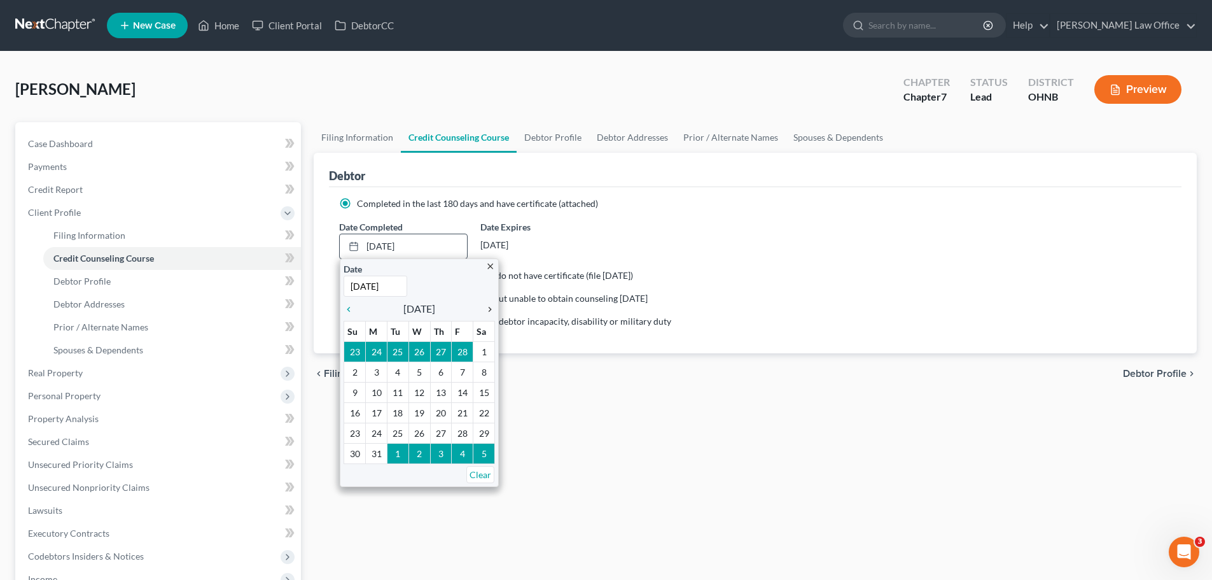
click at [486, 309] on icon "chevron_right" at bounding box center [487, 309] width 17 height 10
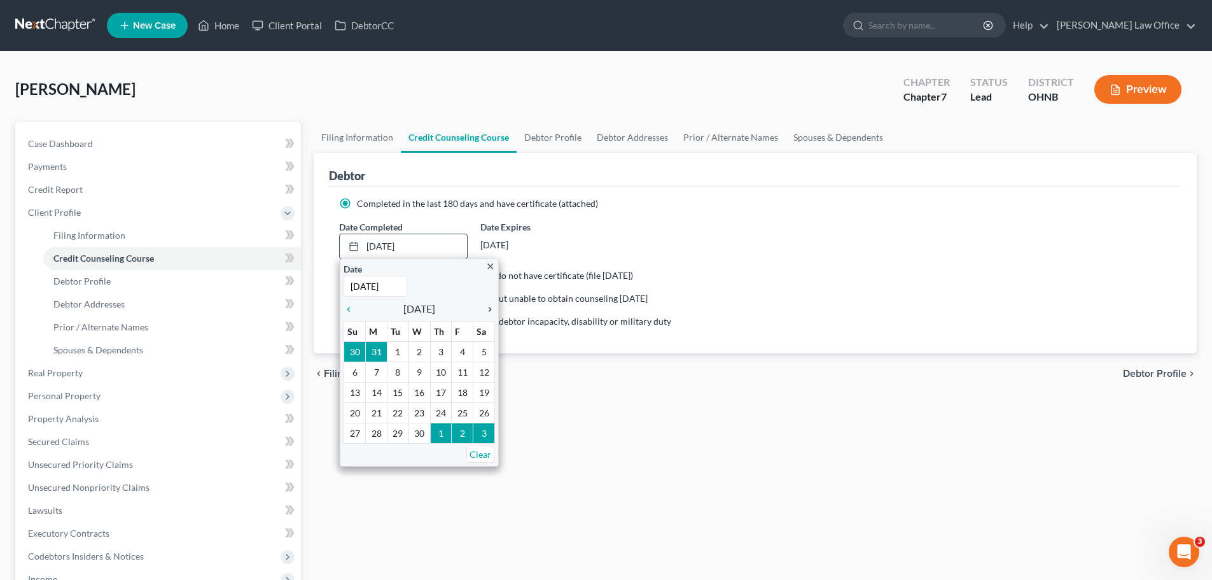
click at [486, 309] on icon "chevron_right" at bounding box center [487, 309] width 17 height 10
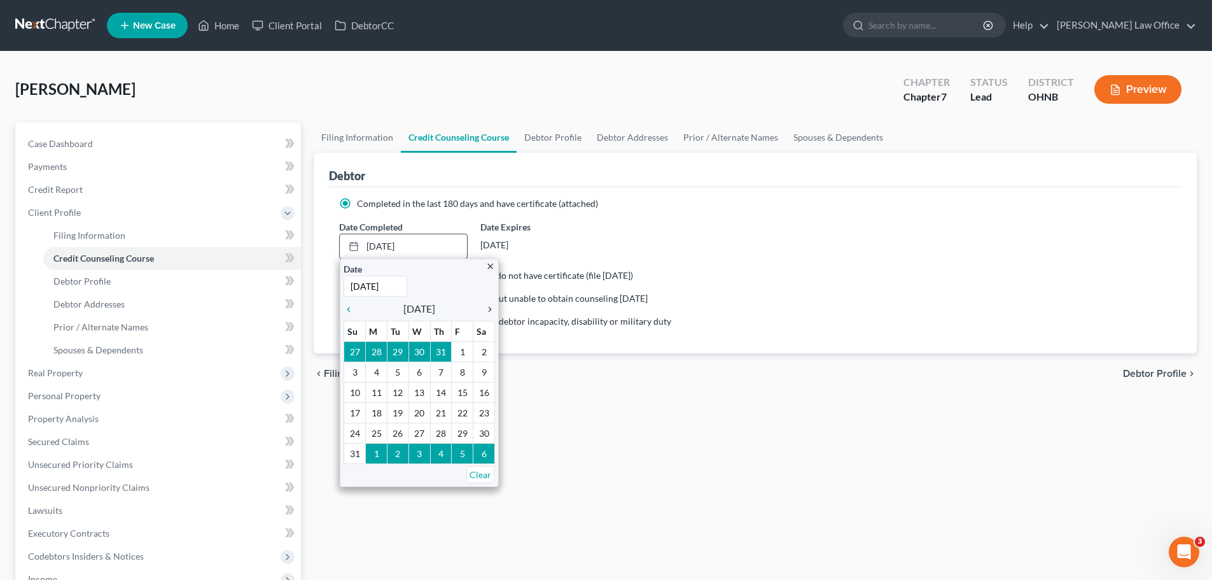
click at [486, 309] on icon "chevron_right" at bounding box center [487, 309] width 17 height 10
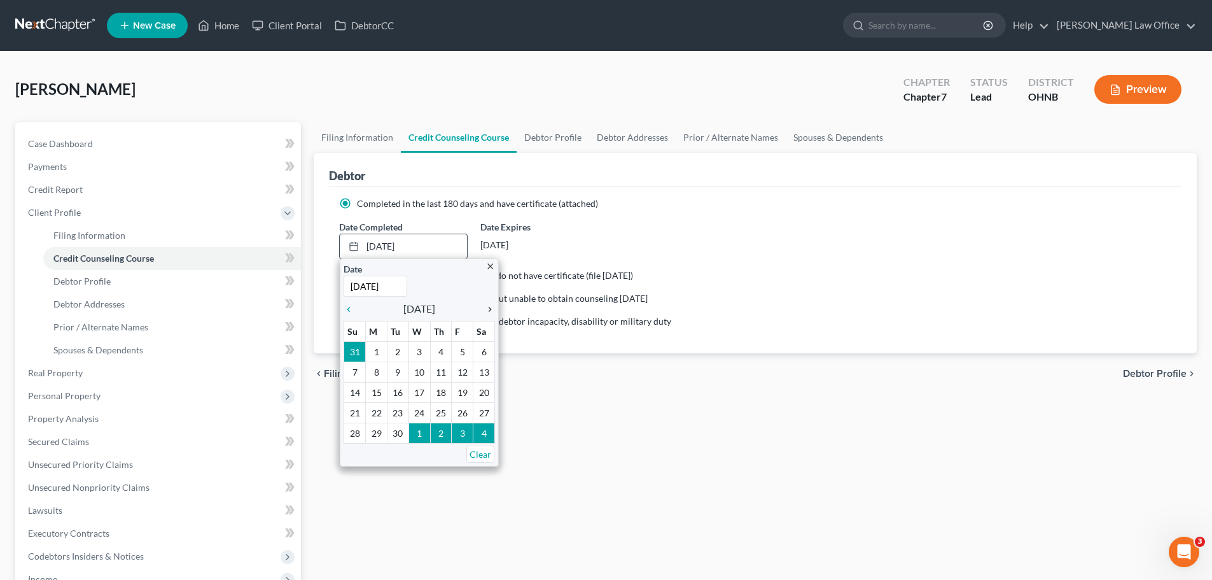
click at [486, 309] on icon "chevron_right" at bounding box center [487, 309] width 17 height 10
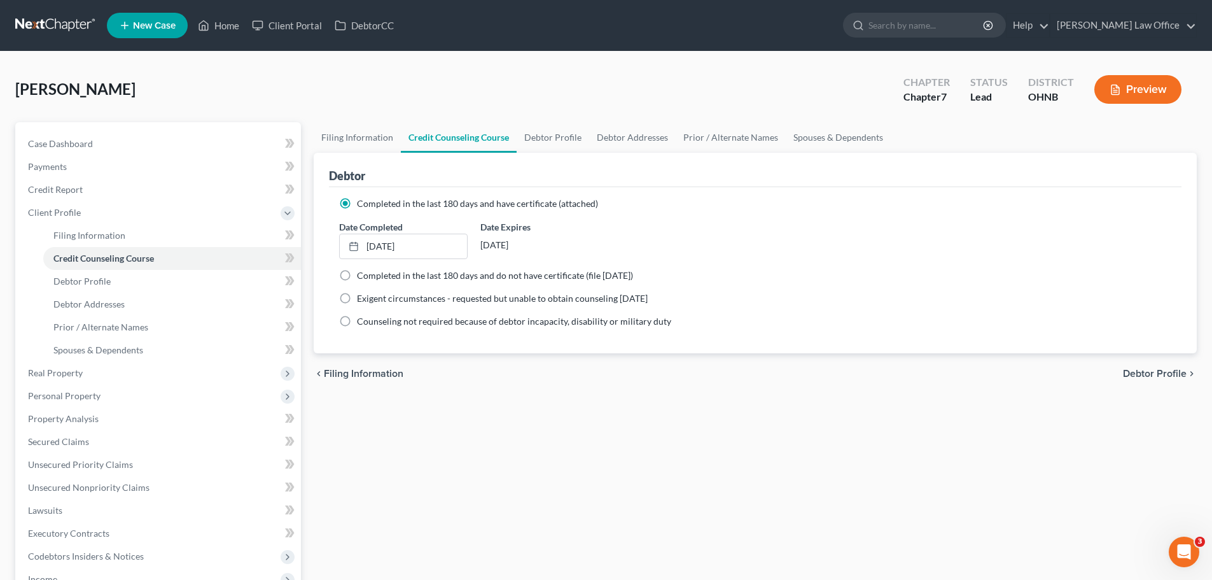
click at [1151, 372] on span "Debtor Profile" at bounding box center [1155, 373] width 64 height 10
select select "0"
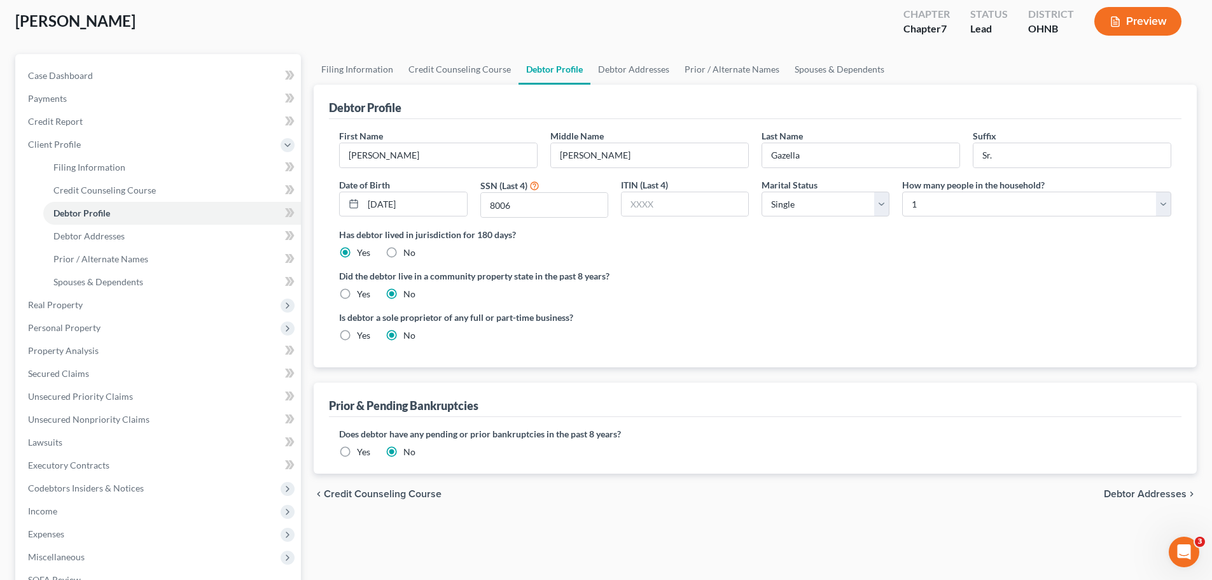
scroll to position [255, 0]
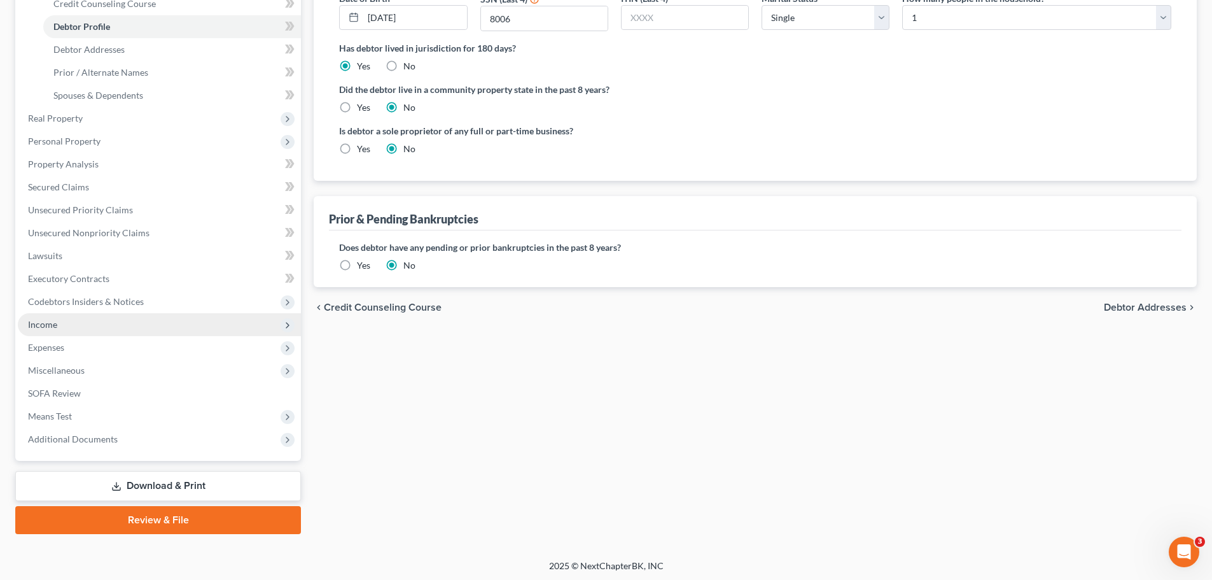
click at [74, 322] on span "Income" at bounding box center [159, 324] width 283 height 23
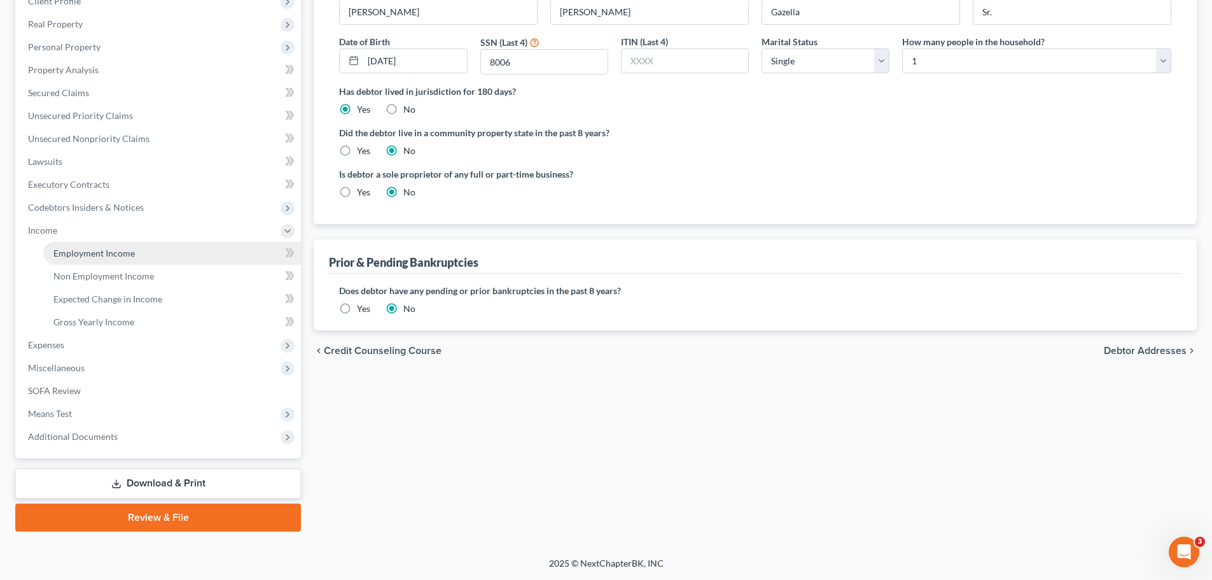
click at [101, 257] on span "Employment Income" at bounding box center [93, 253] width 81 height 11
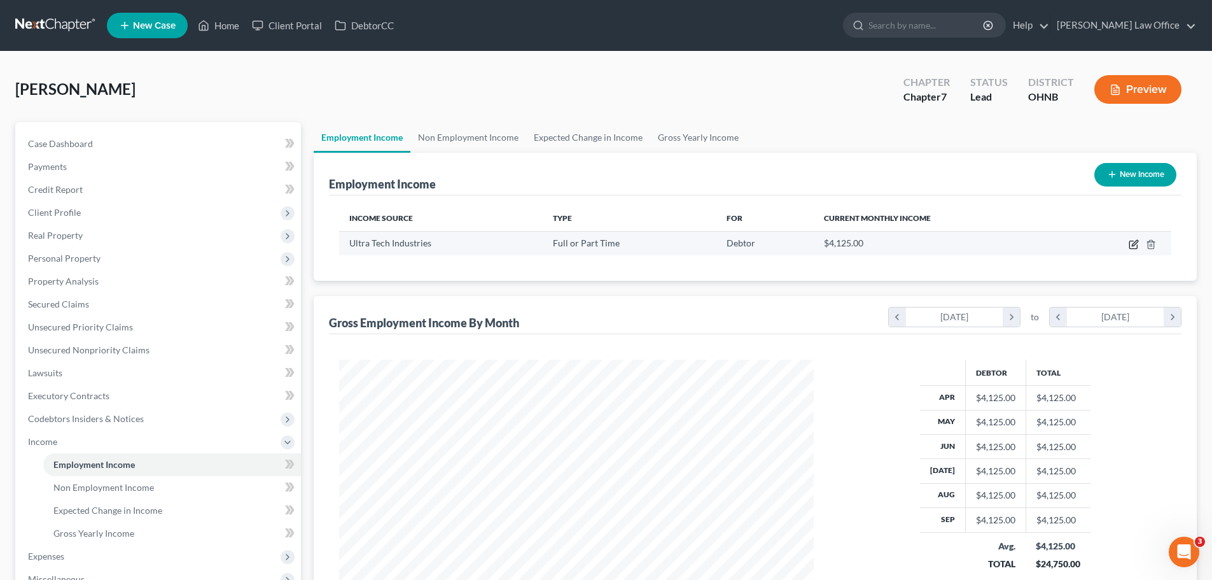
click at [1135, 244] on icon "button" at bounding box center [1134, 244] width 10 height 10
select select "0"
select select "36"
select select "0"
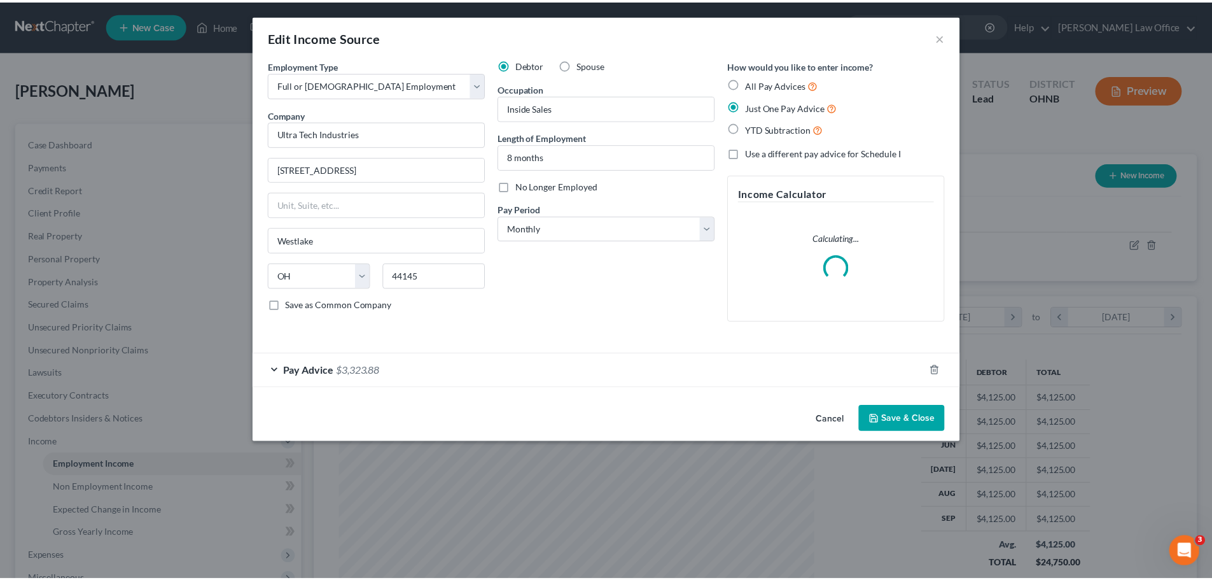
scroll to position [239, 505]
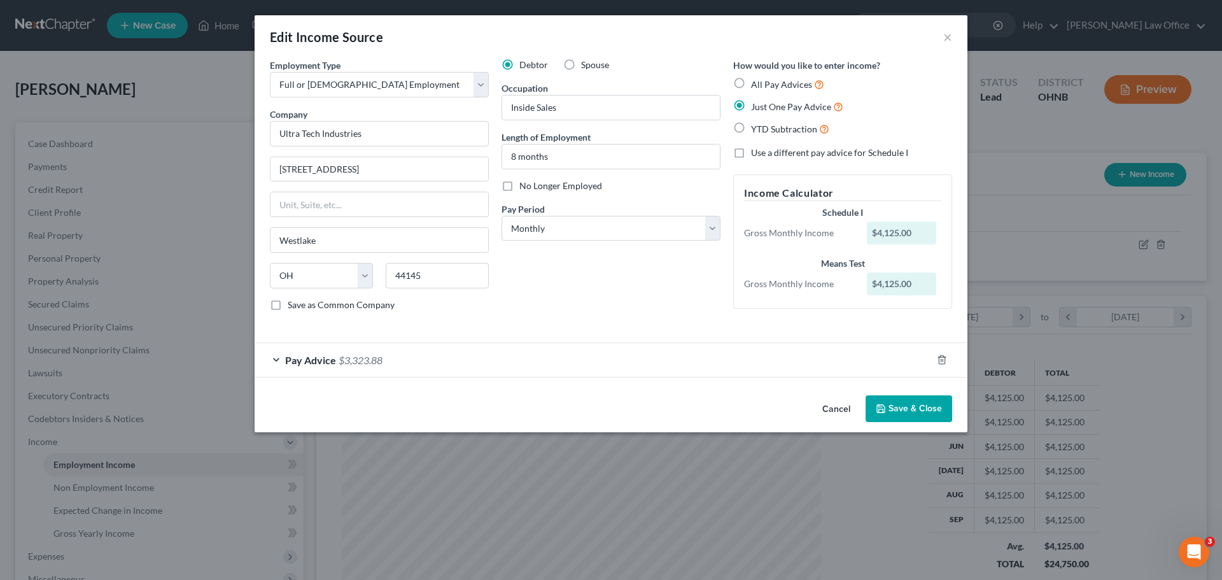
drag, startPoint x: 925, startPoint y: 414, endPoint x: 912, endPoint y: 393, distance: 24.0
click at [925, 414] on button "Save & Close" at bounding box center [908, 408] width 87 height 27
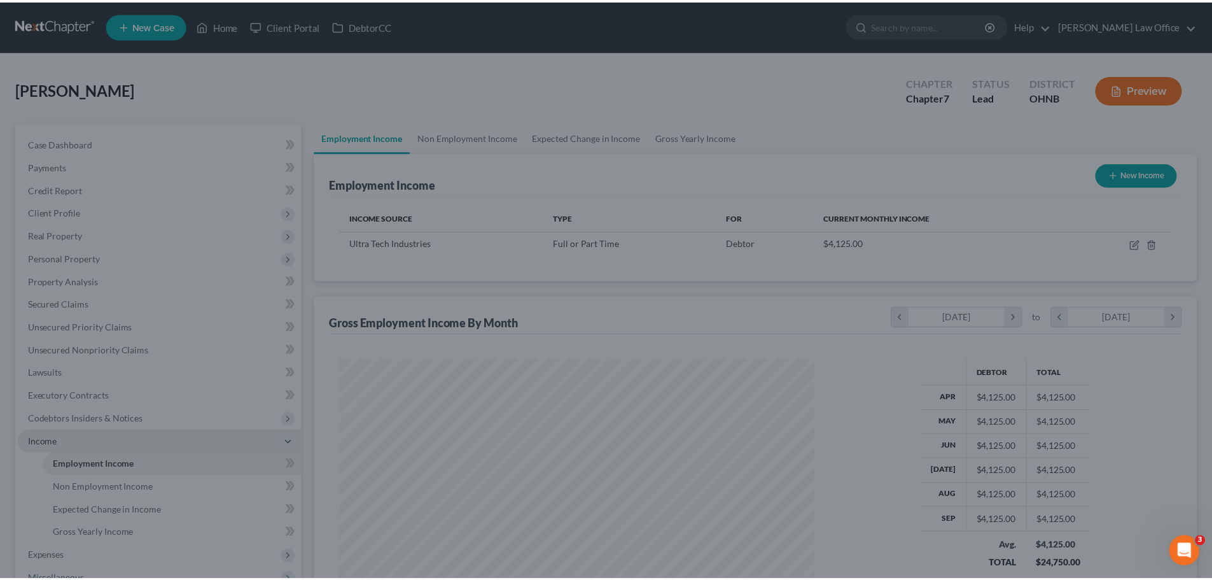
scroll to position [636086, 635823]
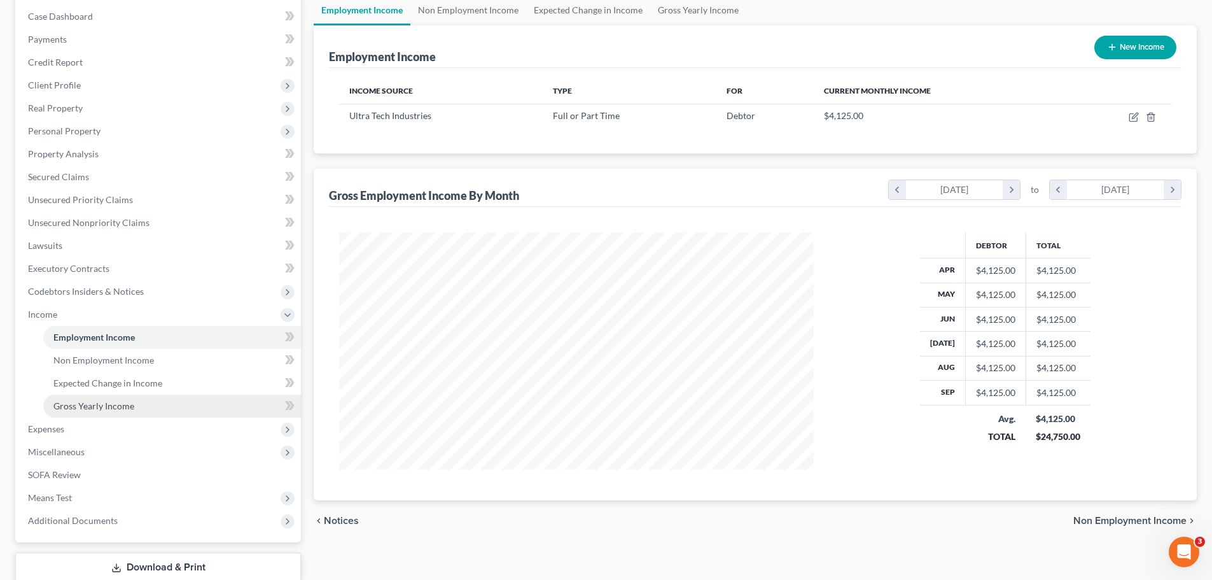
click at [122, 408] on span "Gross Yearly Income" at bounding box center [93, 405] width 81 height 11
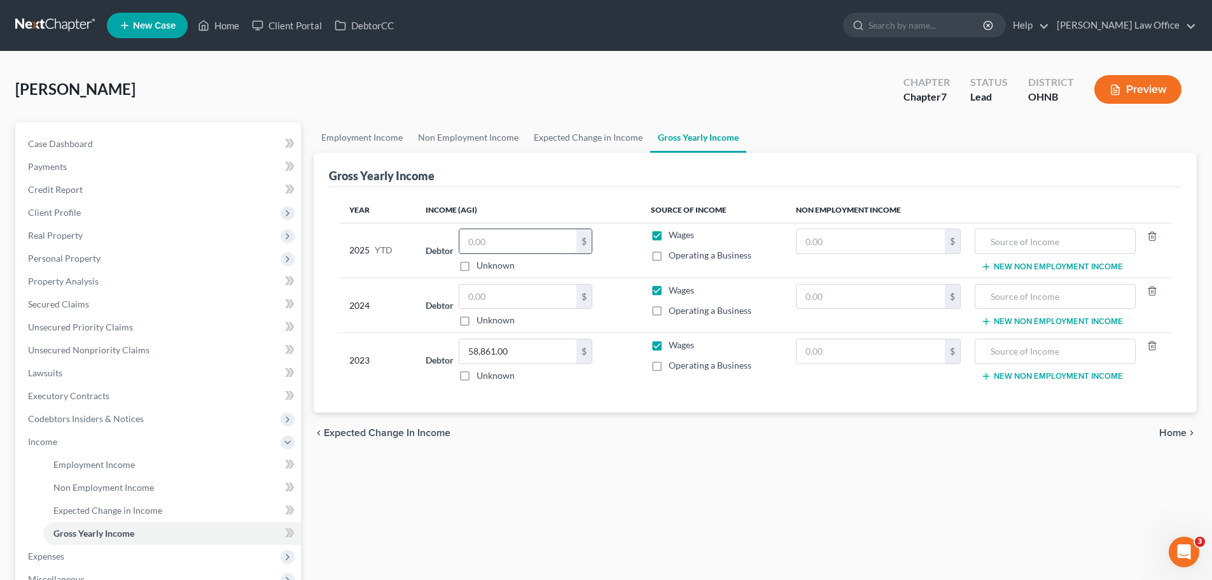
click at [512, 243] on input "text" at bounding box center [517, 241] width 117 height 24
type input "33,000.00"
click at [493, 297] on input "text" at bounding box center [517, 296] width 117 height 24
type input "48,989.00"
click at [608, 492] on div "Employment Income Non Employment Income Expected Change in Income Gross Yearly …" at bounding box center [755, 432] width 896 height 620
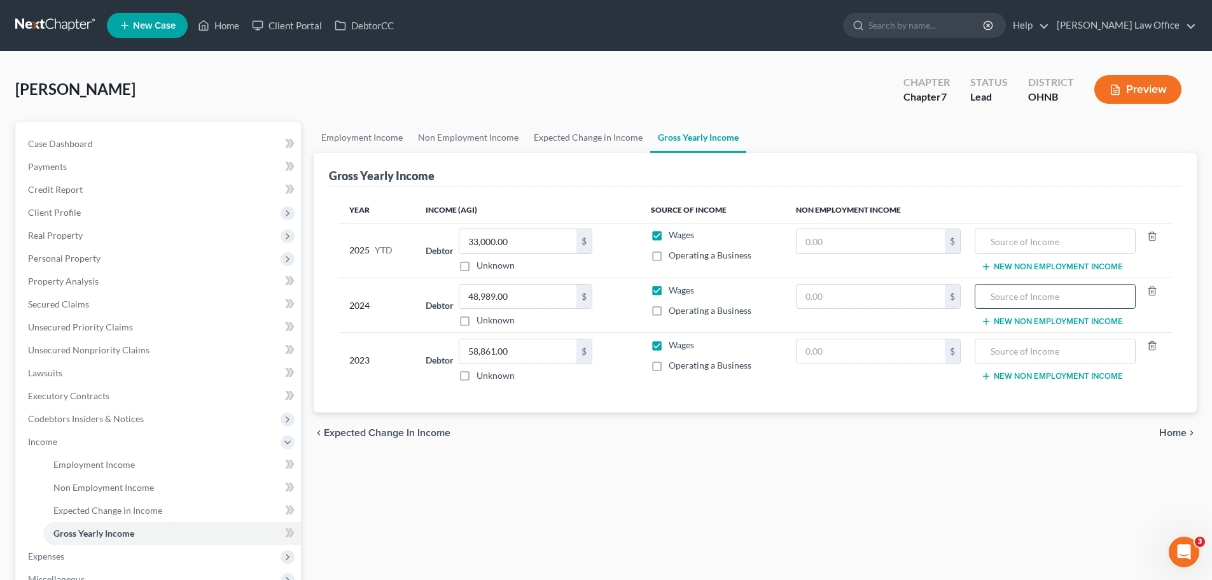
click at [1075, 300] on input "text" at bounding box center [1055, 296] width 146 height 24
type input "IRA"
click at [836, 285] on input "text" at bounding box center [871, 296] width 148 height 24
type input "4,892.00"
drag, startPoint x: 774, startPoint y: 507, endPoint x: 767, endPoint y: 494, distance: 14.5
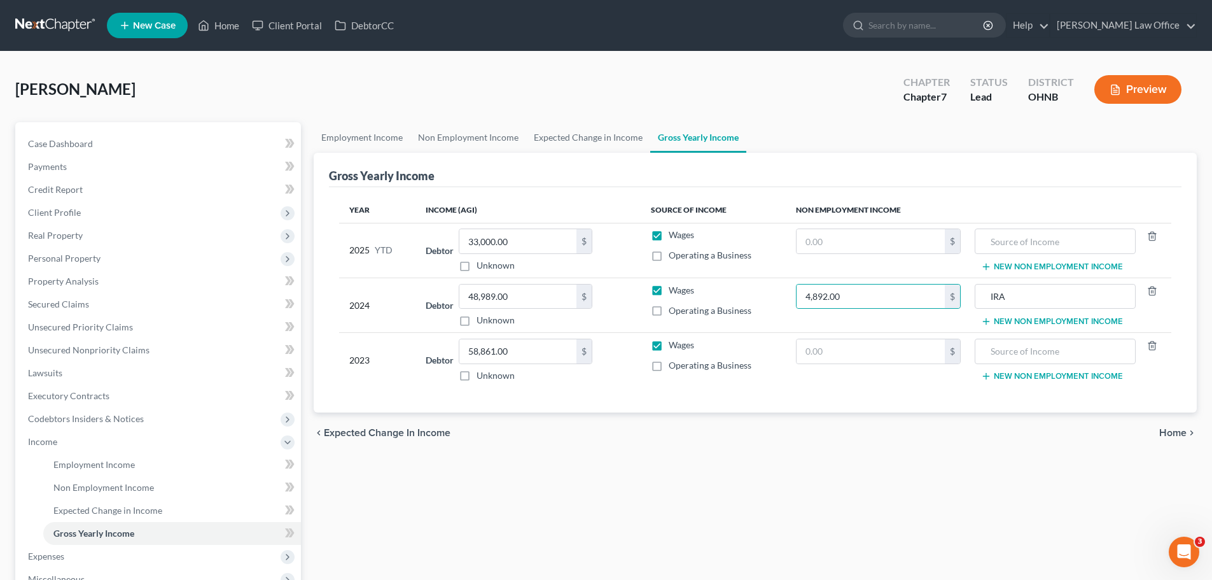
click at [775, 507] on div "Employment Income Non Employment Income Expected Change in Income Gross Yearly …" at bounding box center [755, 432] width 896 height 620
click at [141, 463] on link "Employment Income" at bounding box center [172, 464] width 258 height 23
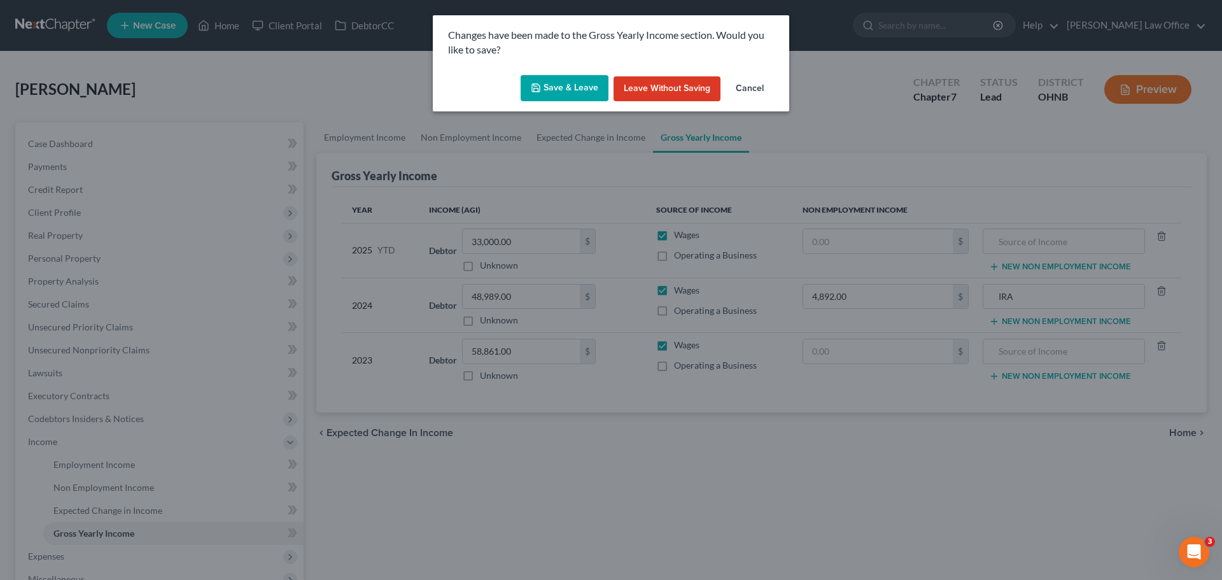
click at [585, 85] on button "Save & Leave" at bounding box center [565, 88] width 88 height 27
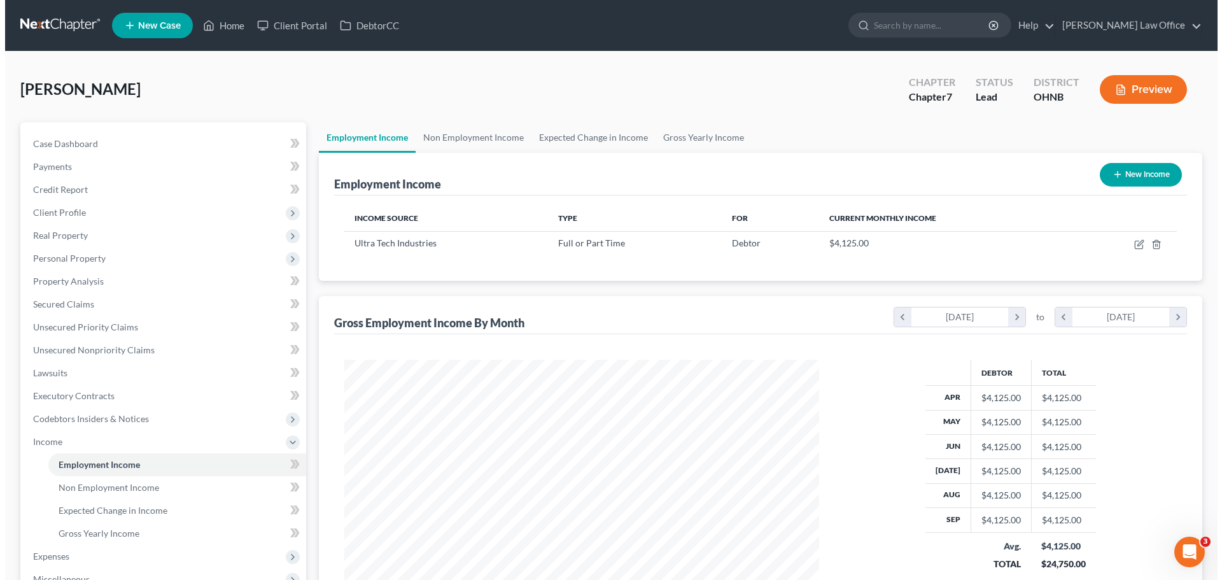
scroll to position [237, 500]
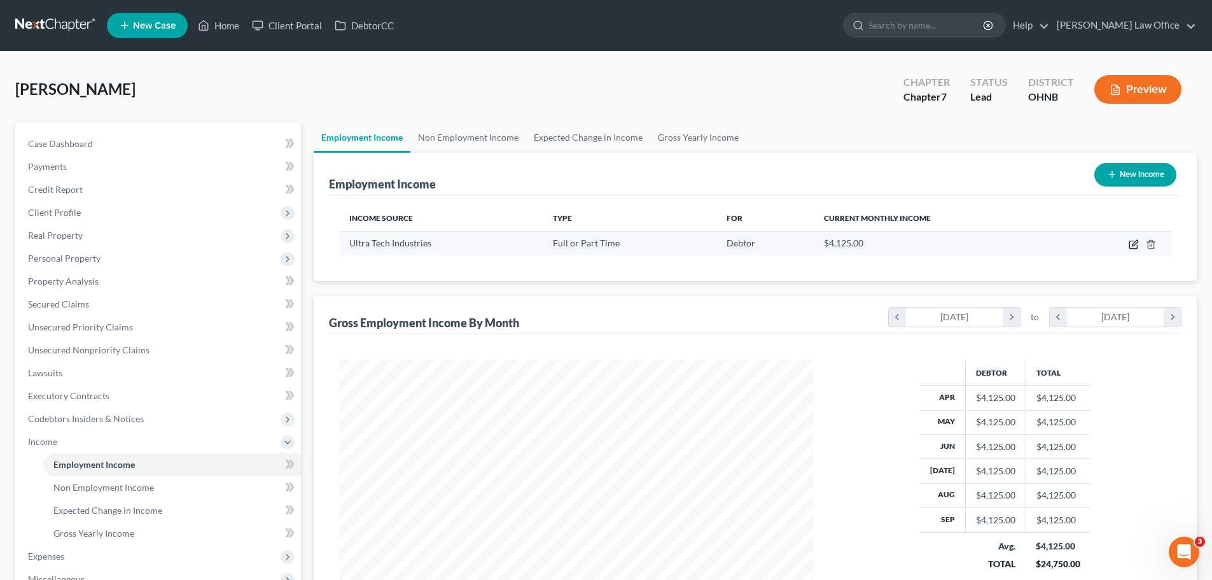
click at [1132, 248] on icon "button" at bounding box center [1134, 244] width 10 height 10
select select "0"
select select "36"
select select "0"
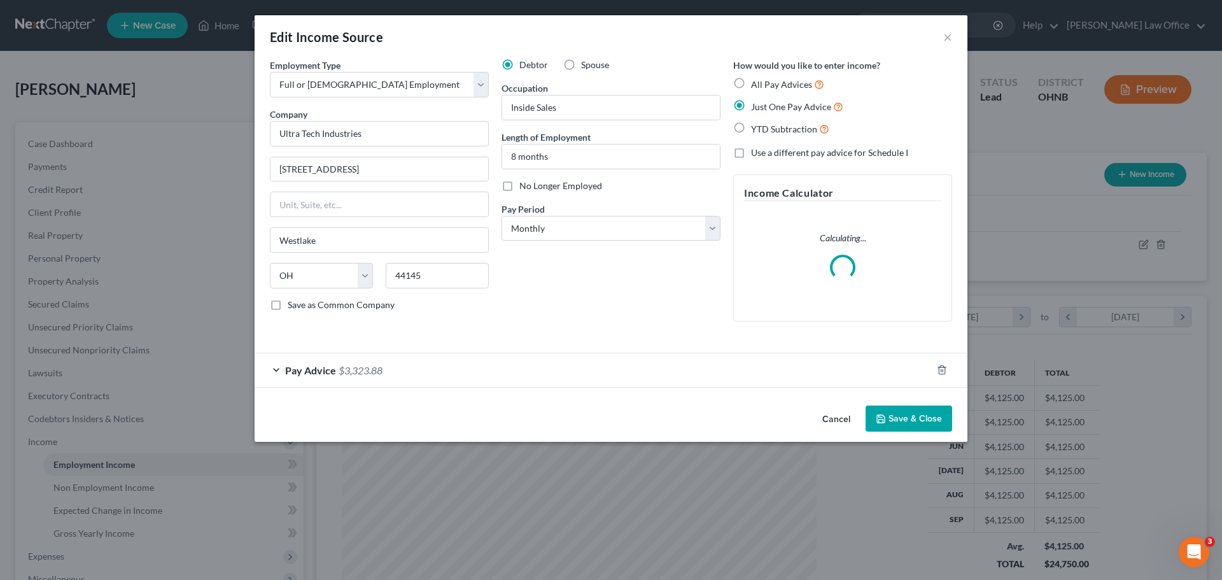
scroll to position [239, 505]
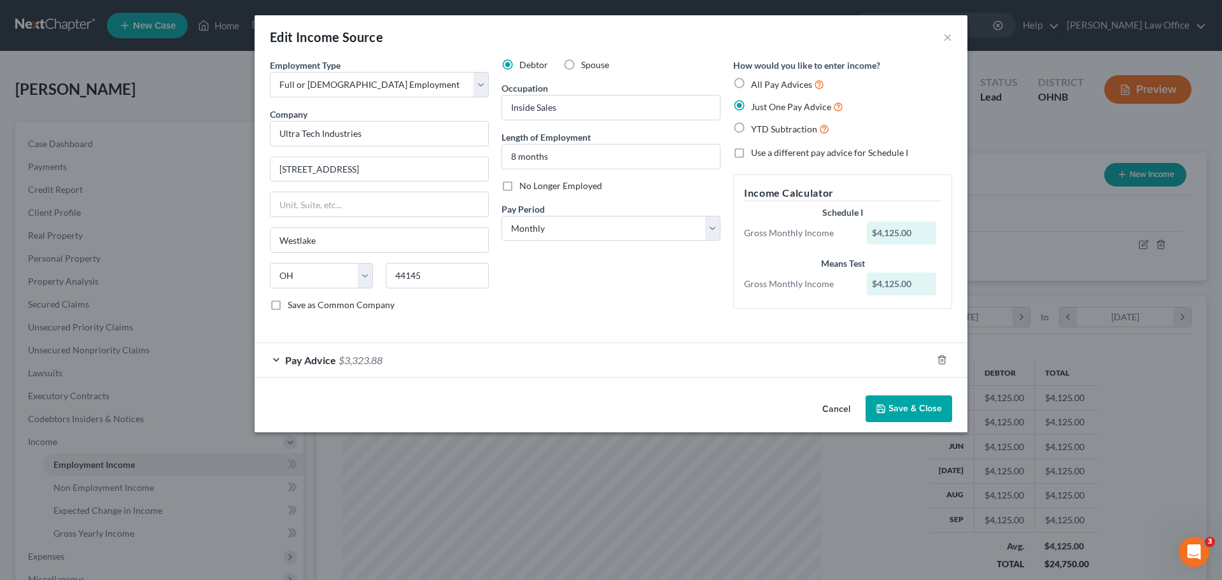
click at [412, 363] on div "Pay Advice $3,323.88" at bounding box center [593, 360] width 677 height 34
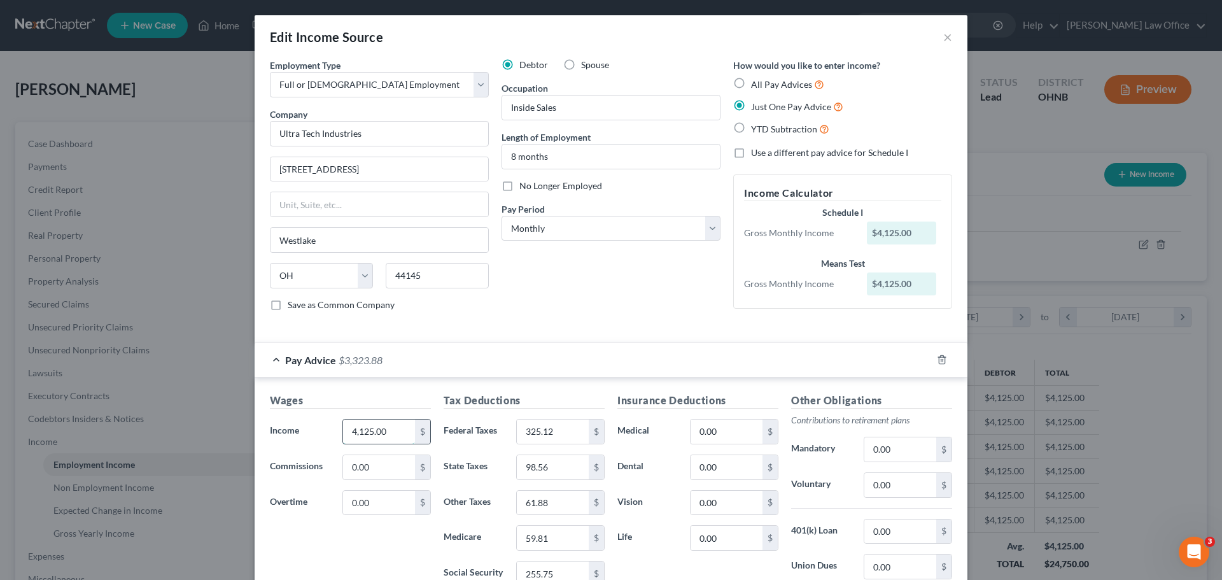
click at [384, 434] on input "4,125.00" at bounding box center [379, 431] width 72 height 24
type input "3,666.67"
click at [560, 437] on input "325.12" at bounding box center [553, 431] width 72 height 24
type input "289.00"
type input "87.39"
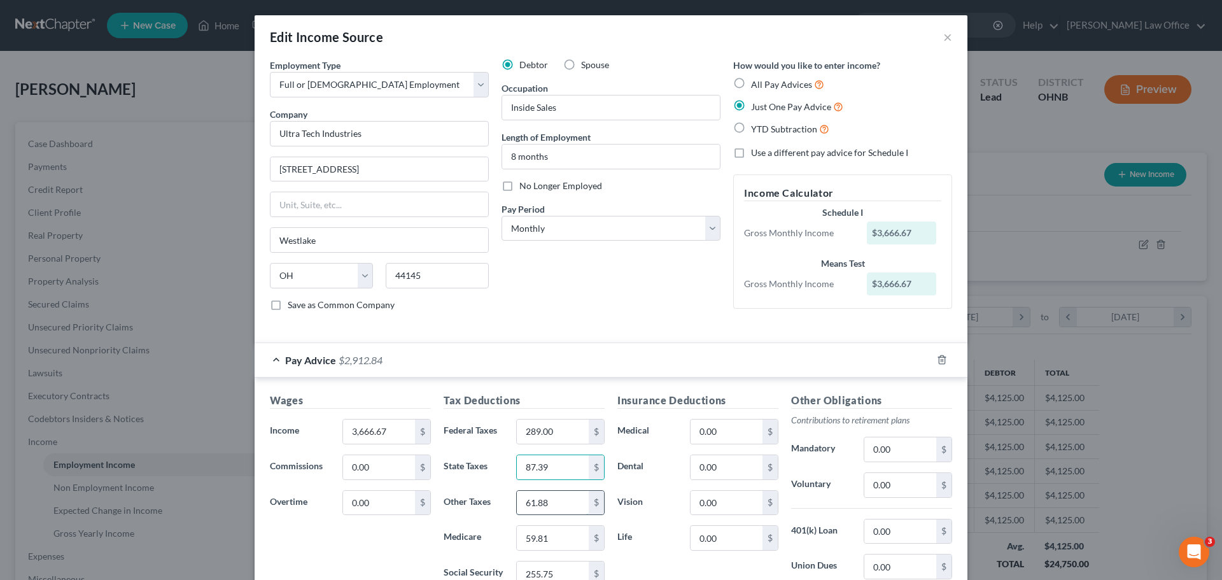
click at [565, 506] on input "61.88" at bounding box center [553, 503] width 72 height 24
type input "55.00"
click at [558, 541] on input "59.81" at bounding box center [553, 538] width 72 height 24
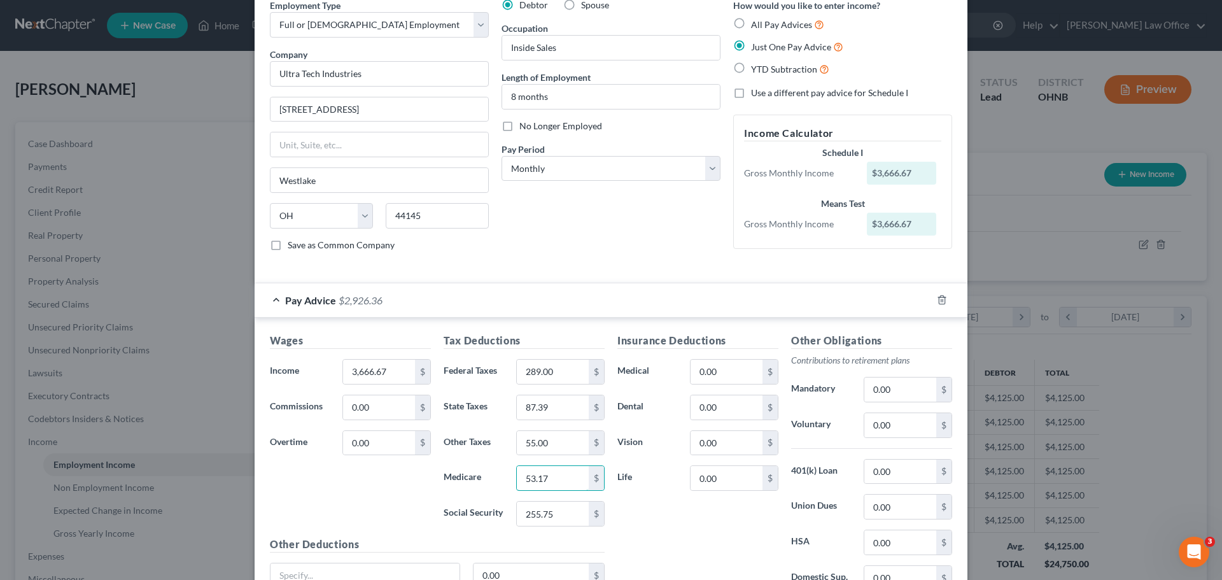
scroll to position [127, 0]
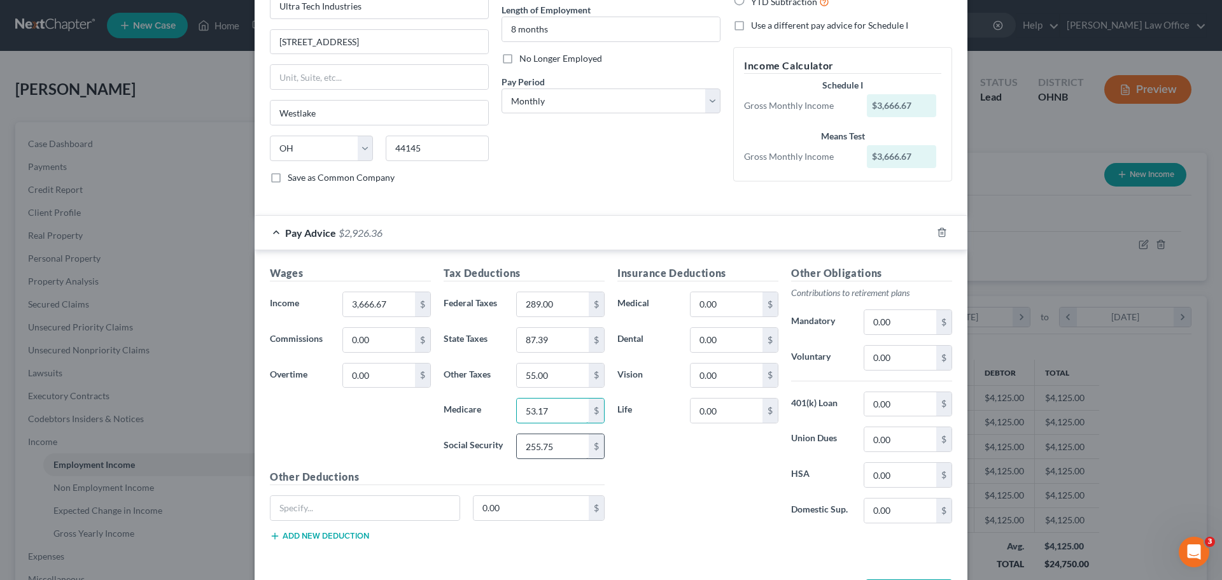
type input "53.17"
click at [566, 446] on input "255.75" at bounding box center [553, 446] width 72 height 24
type input "227.33"
click at [715, 486] on div "Insurance Deductions Medical 0.00 $ Dental 0.00 $ Vision 0.00 $ Life 0.00 $" at bounding box center [698, 399] width 174 height 268
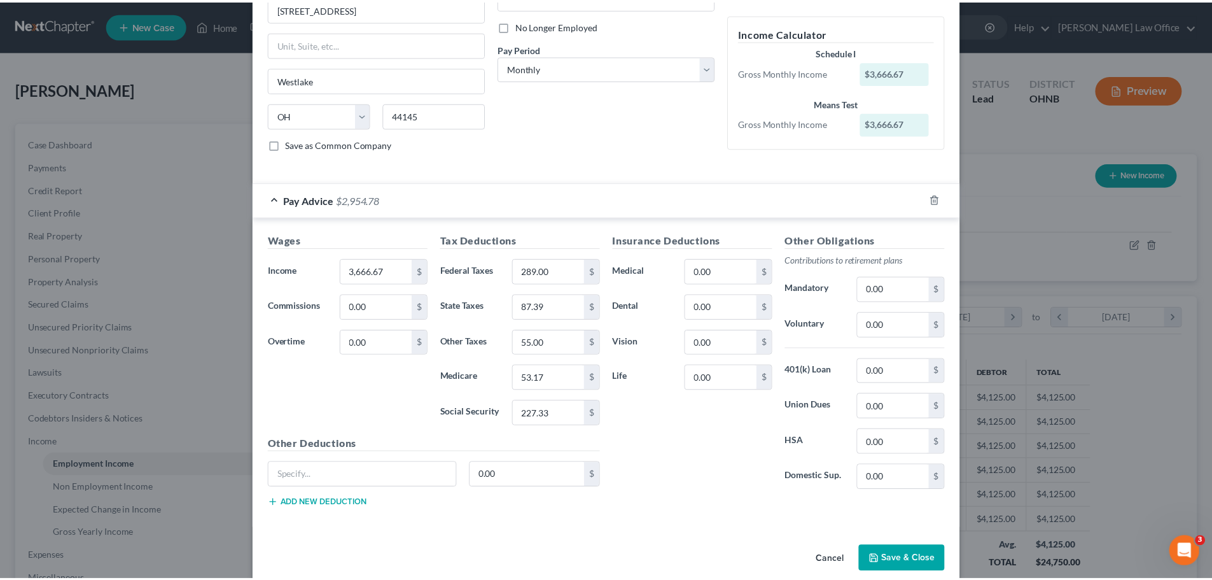
scroll to position [178, 0]
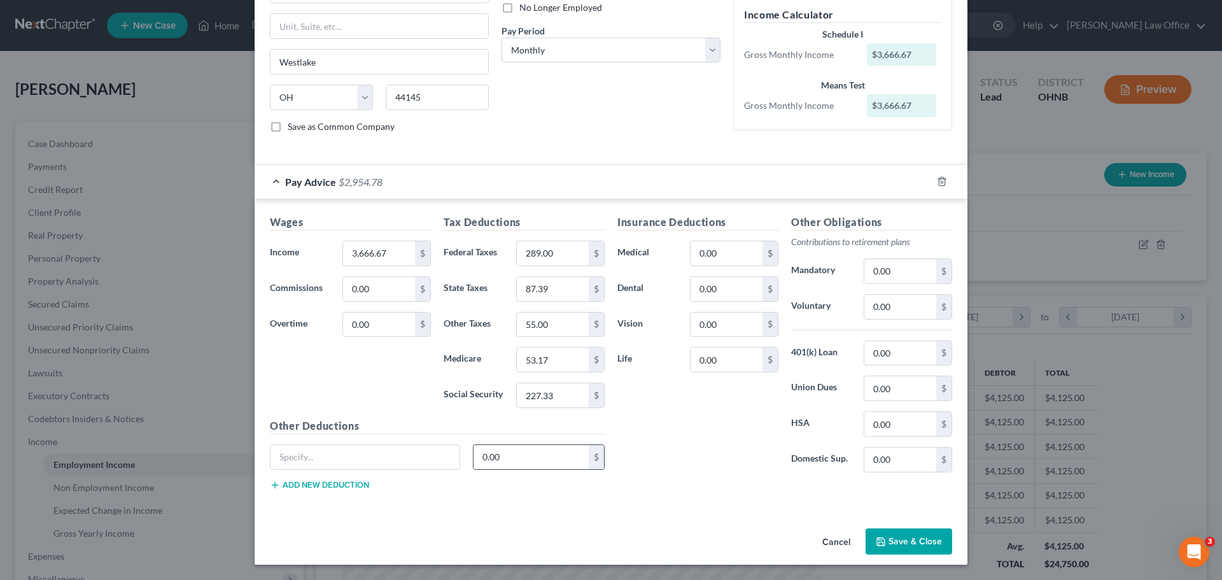
drag, startPoint x: 907, startPoint y: 541, endPoint x: 591, endPoint y: 448, distance: 329.6
click at [907, 541] on button "Save & Close" at bounding box center [908, 541] width 87 height 27
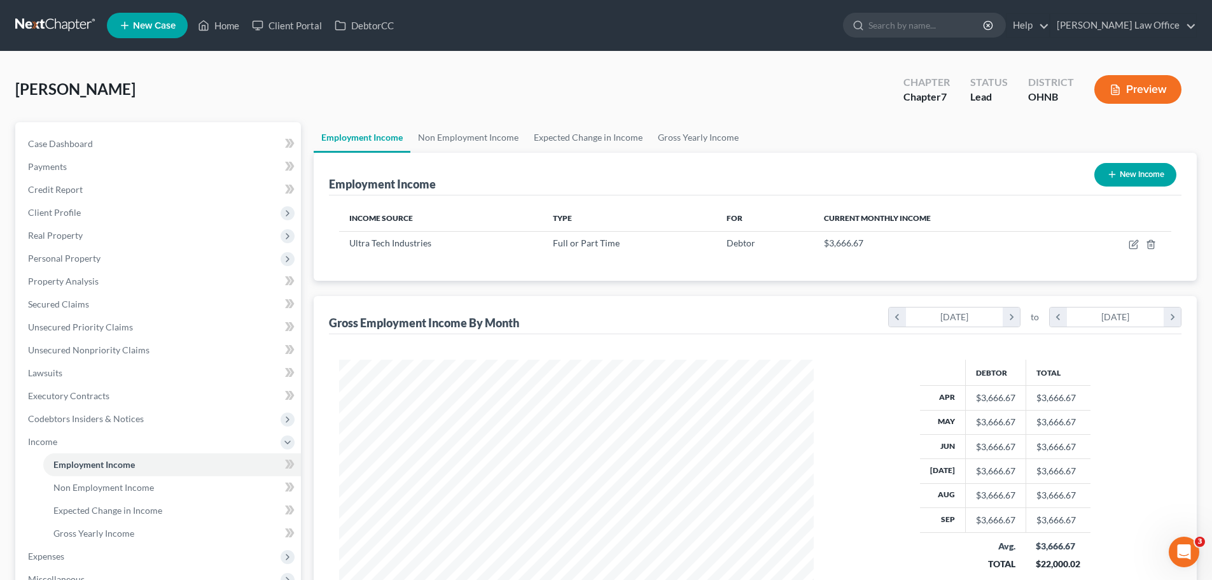
scroll to position [636086, 635823]
click at [74, 351] on span "Unsecured Nonpriority Claims" at bounding box center [89, 349] width 122 height 11
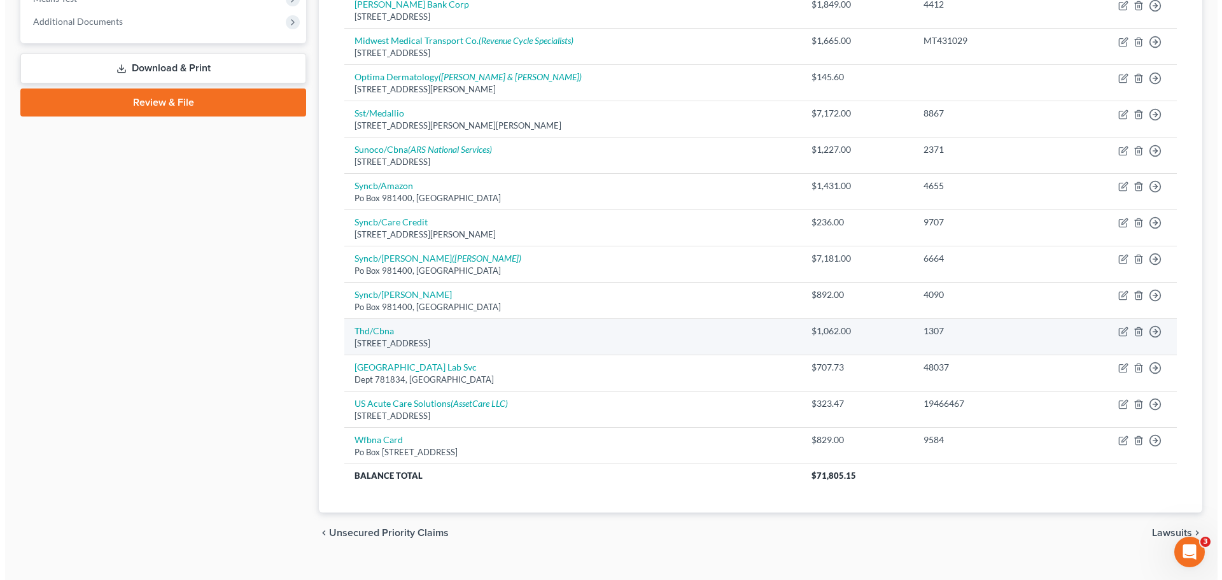
scroll to position [556, 0]
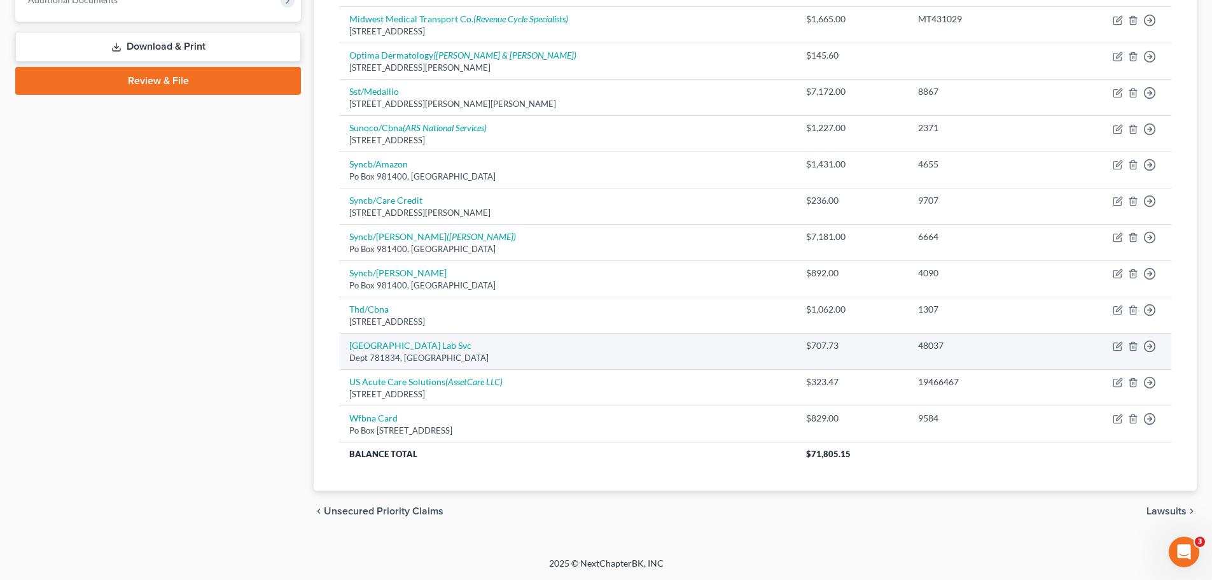
click at [1112, 347] on td "Move to D Move to E Move to G Move to Notice Only" at bounding box center [1112, 351] width 118 height 36
click at [1115, 345] on icon "button" at bounding box center [1118, 346] width 10 height 10
select select "23"
select select "9"
select select "0"
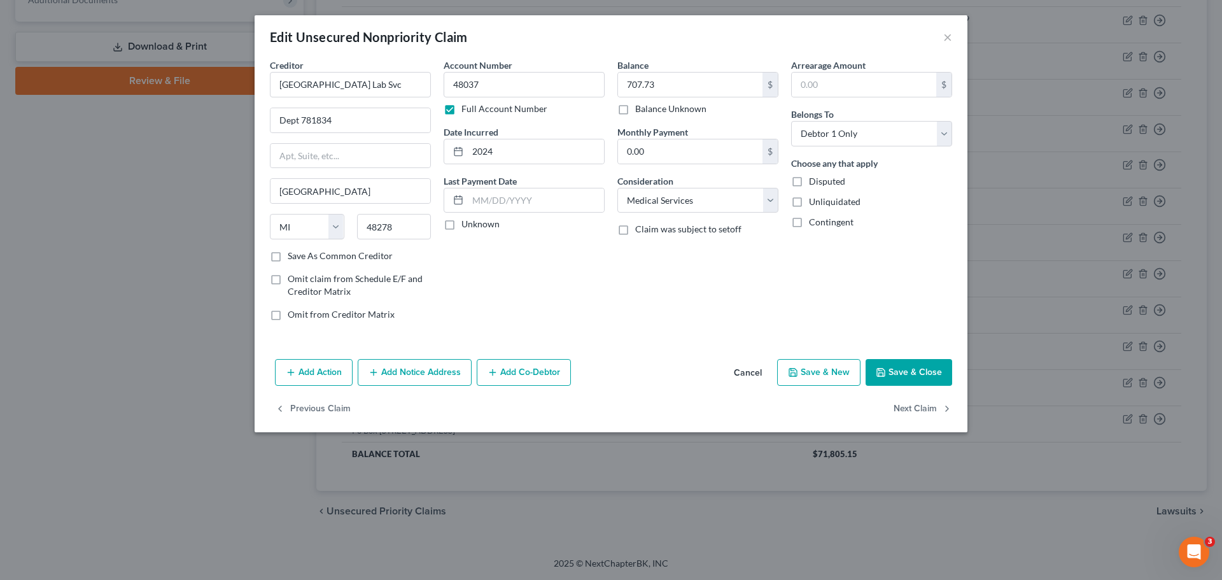
click at [396, 372] on button "Add Notice Address" at bounding box center [415, 372] width 114 height 27
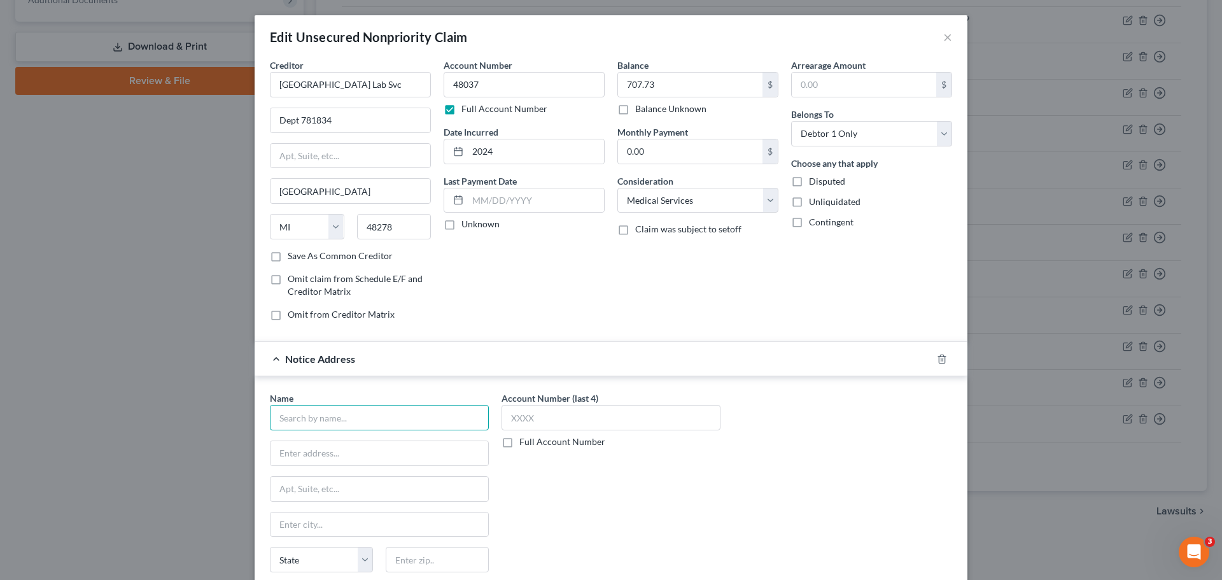
click at [339, 414] on input "text" at bounding box center [379, 417] width 219 height 25
click at [288, 425] on input "text" at bounding box center [379, 417] width 219 height 25
drag, startPoint x: 333, startPoint y: 418, endPoint x: 380, endPoint y: 564, distance: 153.5
click at [164, 405] on div "Edit Unsecured Nonpriority Claim × Creditor * [GEOGRAPHIC_DATA] Lab Svc Dept 78…" at bounding box center [611, 290] width 1222 height 580
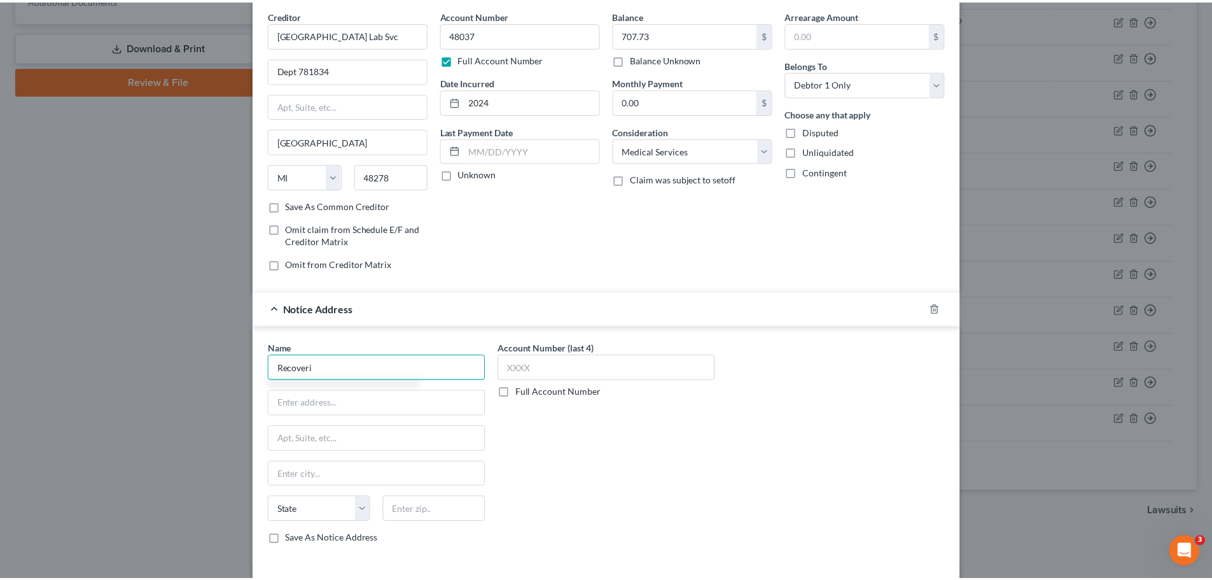
scroll to position [142, 0]
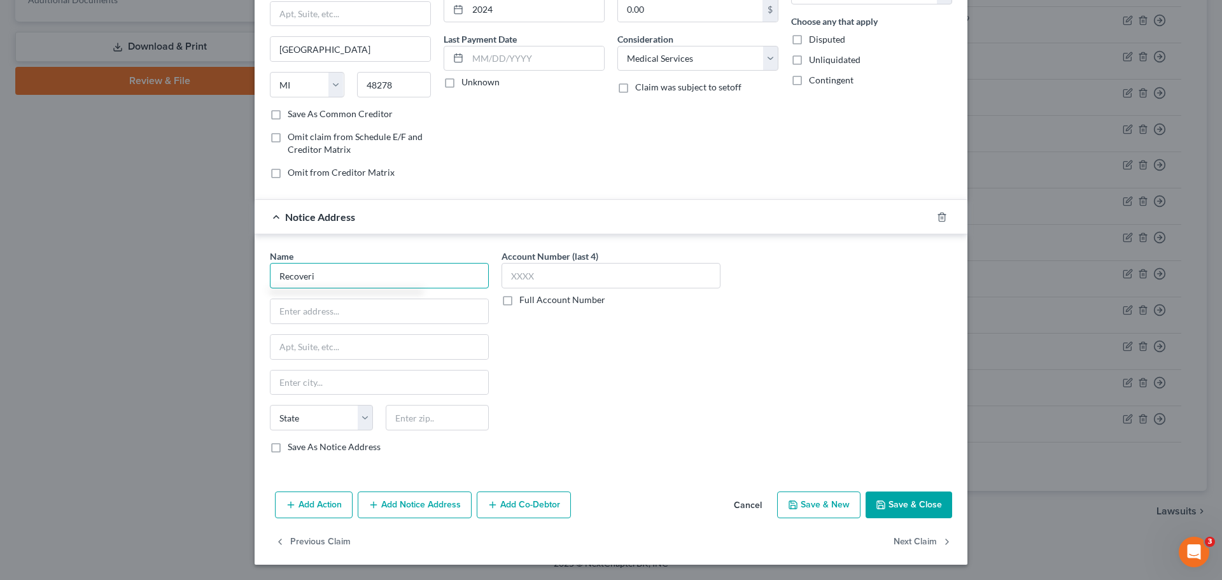
type input "Recoveri"
click at [753, 503] on button "Cancel" at bounding box center [747, 505] width 48 height 25
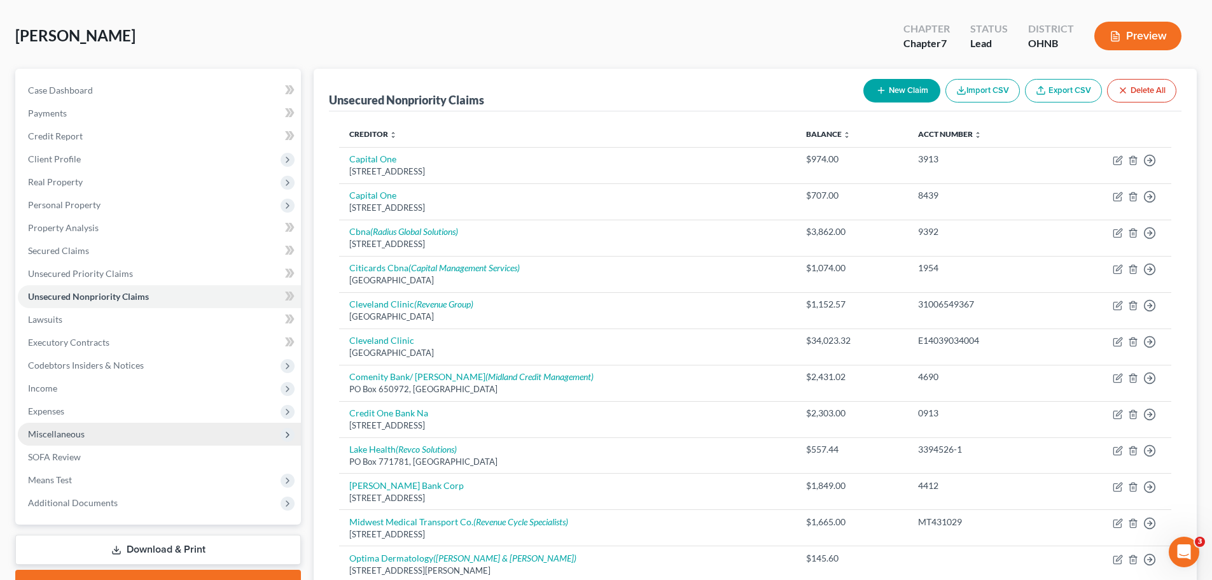
scroll to position [127, 0]
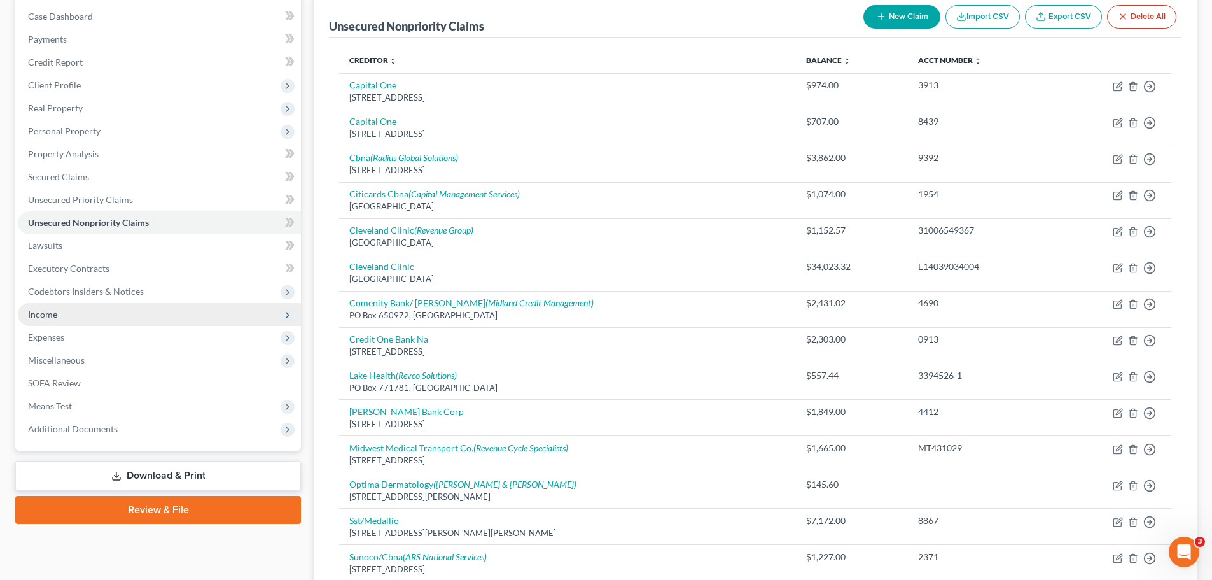
click at [74, 316] on span "Income" at bounding box center [159, 314] width 283 height 23
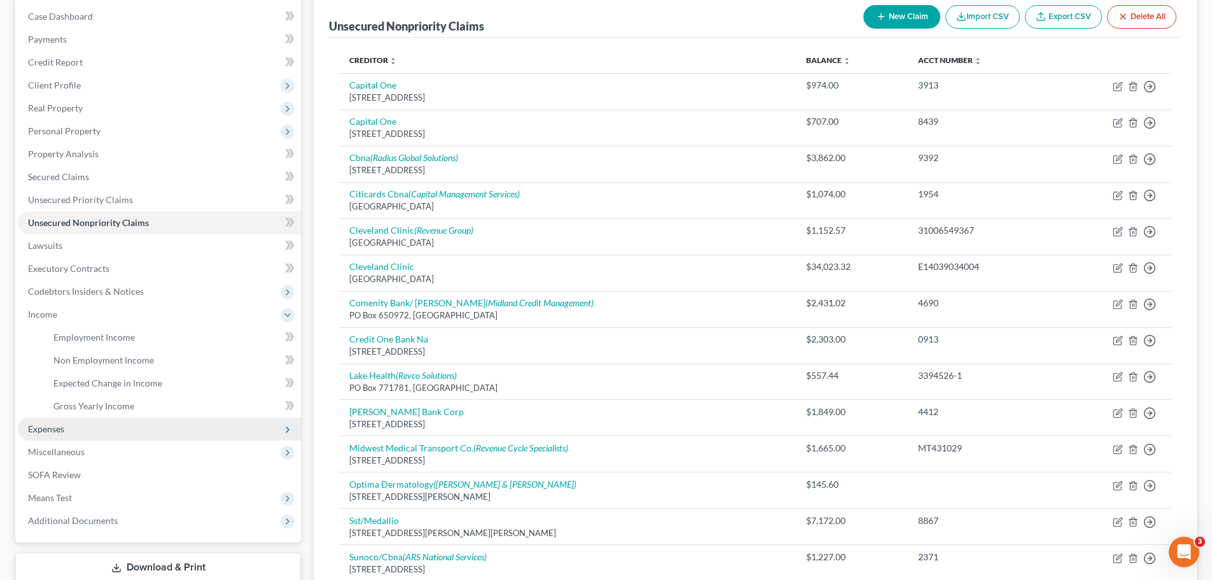
click at [69, 426] on span "Expenses" at bounding box center [159, 428] width 283 height 23
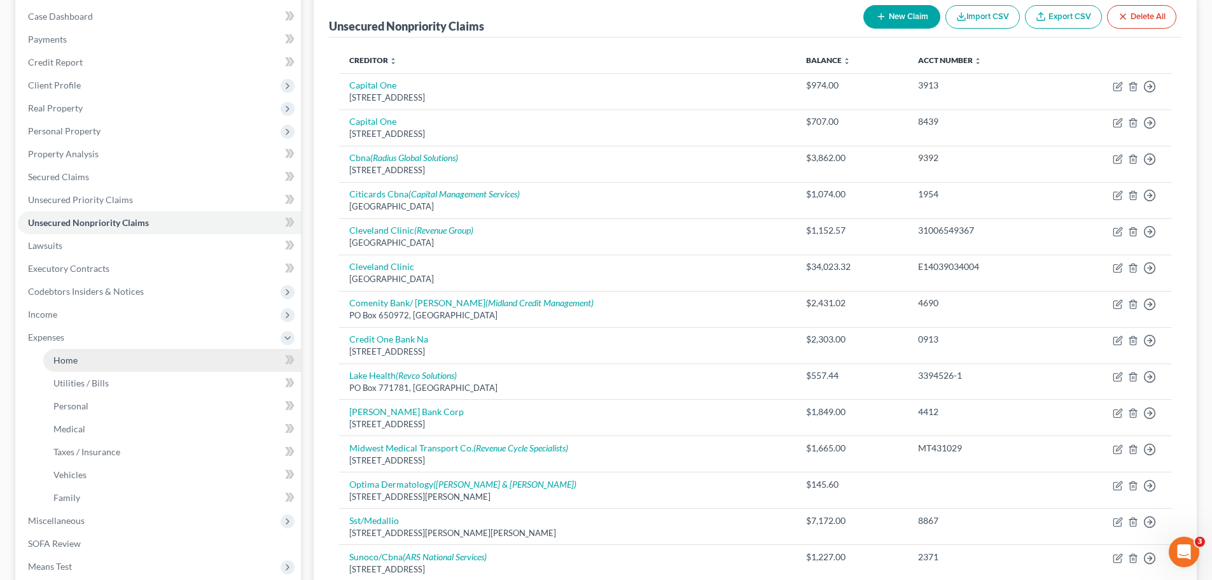
click at [65, 366] on link "Home" at bounding box center [172, 360] width 258 height 23
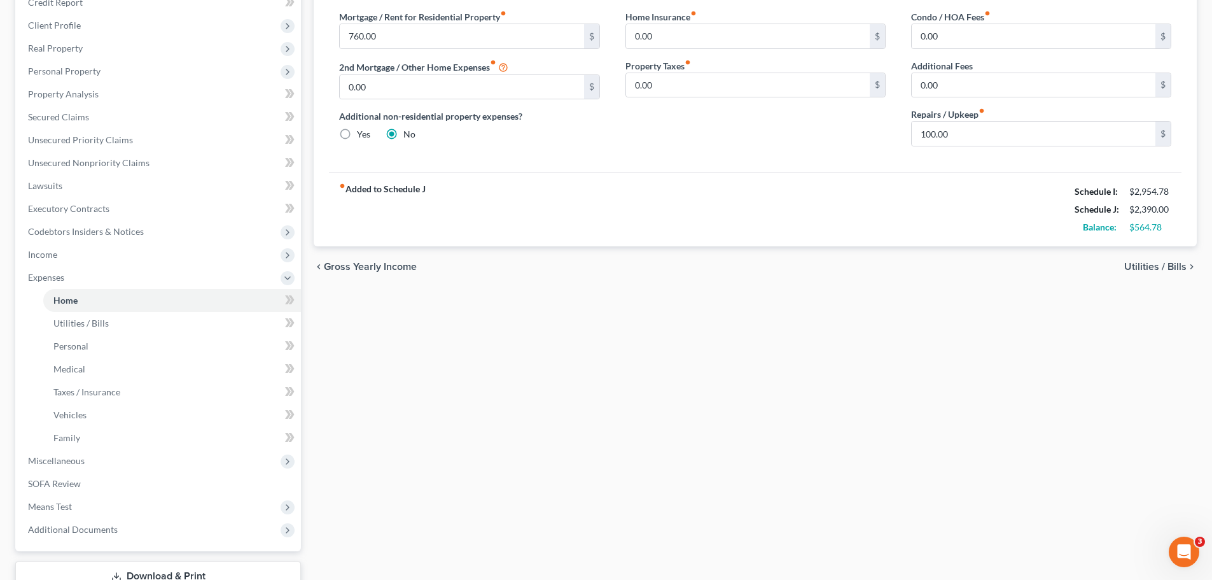
scroll to position [255, 0]
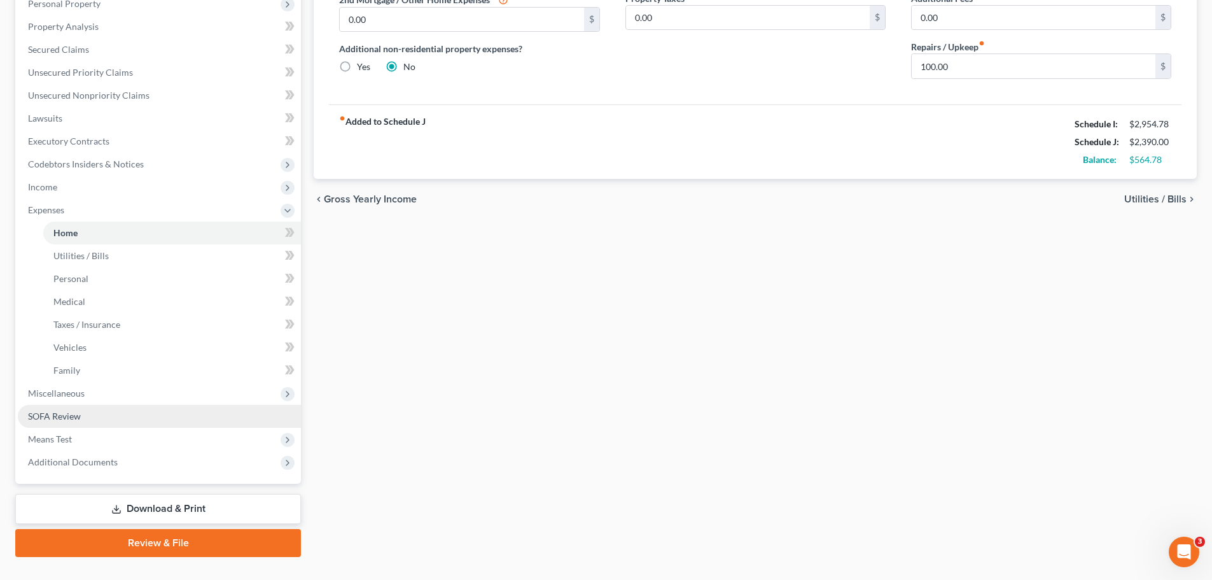
click at [79, 419] on span "SOFA Review" at bounding box center [54, 415] width 53 height 11
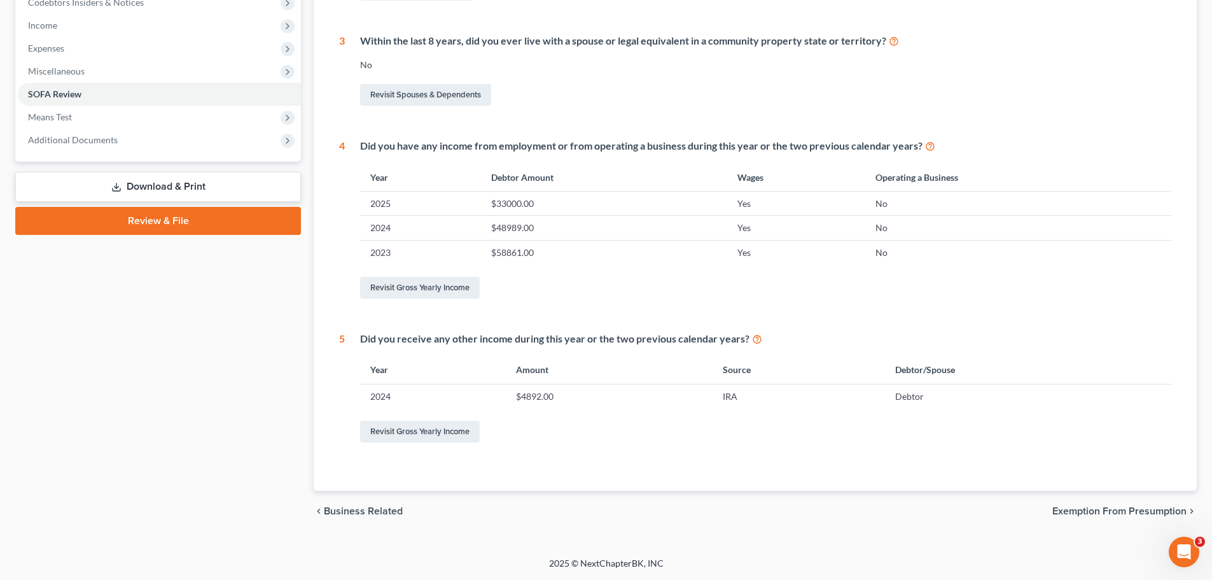
scroll to position [162, 0]
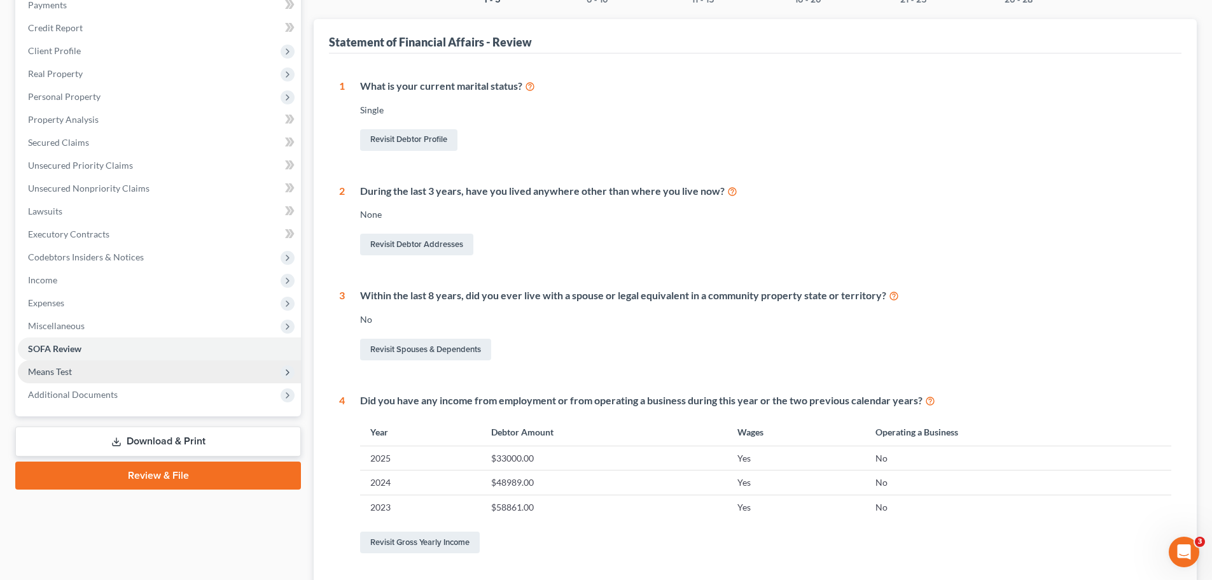
click at [147, 375] on span "Means Test" at bounding box center [159, 371] width 283 height 23
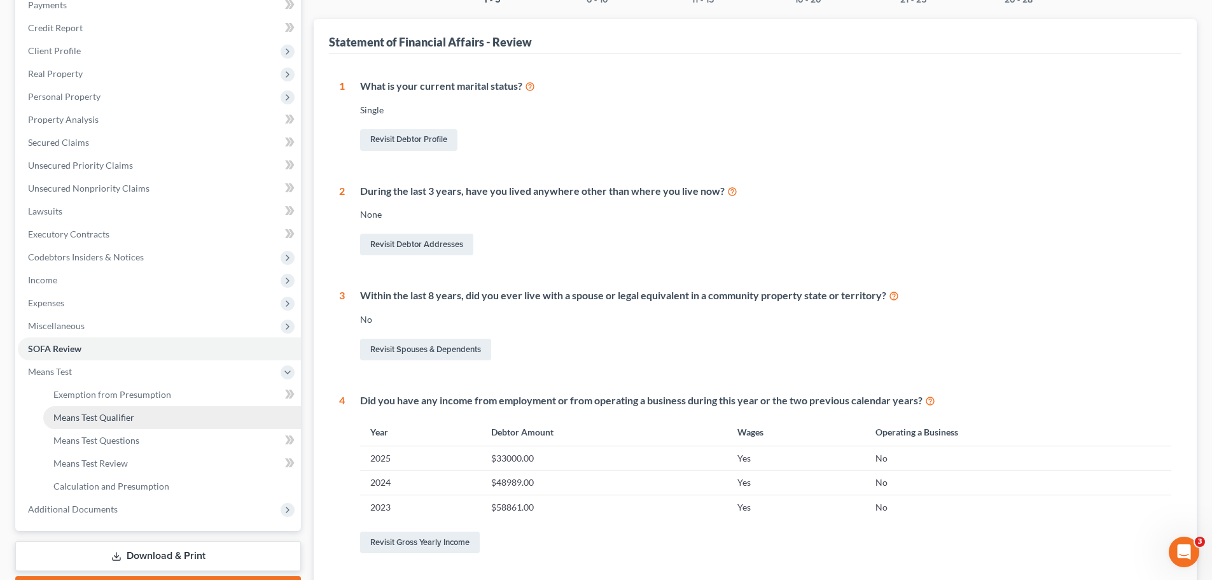
click at [152, 416] on link "Means Test Qualifier" at bounding box center [172, 417] width 258 height 23
